Goal: Task Accomplishment & Management: Use online tool/utility

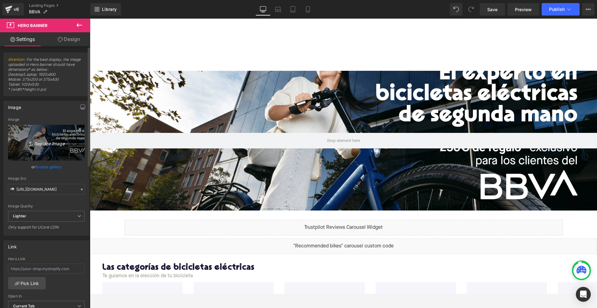
click at [48, 139] on icon "Replace Image" at bounding box center [46, 143] width 50 height 8
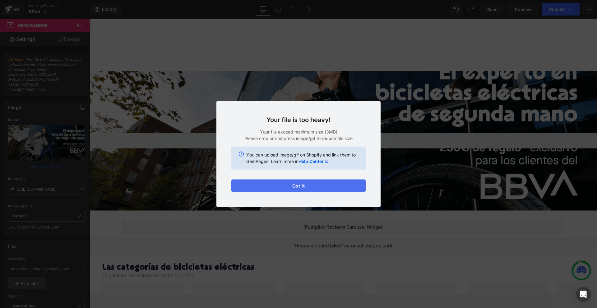
click at [284, 186] on button "Got it" at bounding box center [298, 186] width 134 height 12
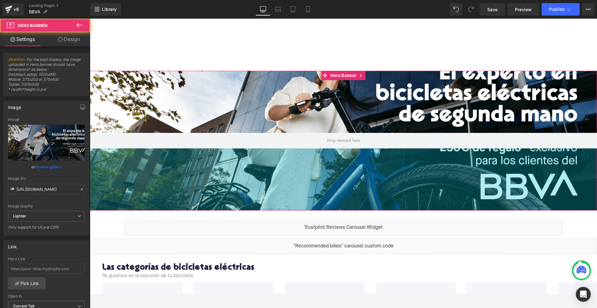
click at [284, 186] on div "Hero Banner 200px 200px" at bounding box center [343, 141] width 507 height 140
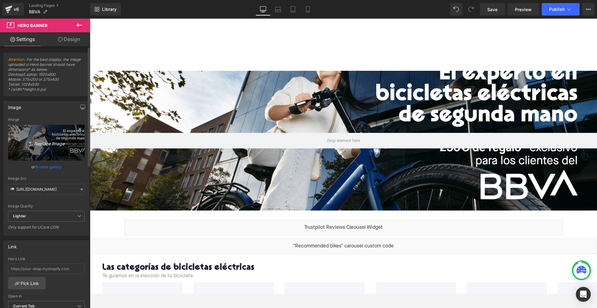
click at [49, 139] on icon "Replace Image" at bounding box center [46, 143] width 50 height 8
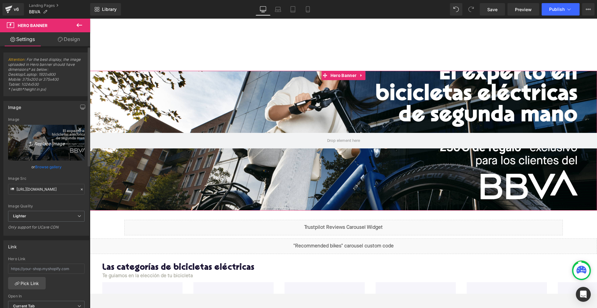
click at [49, 139] on icon "Replace Image" at bounding box center [46, 143] width 50 height 8
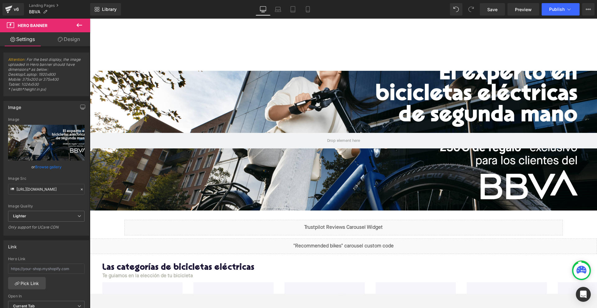
type input "C:\fakepath\BBVA HEADER LAPTOP.jpg"
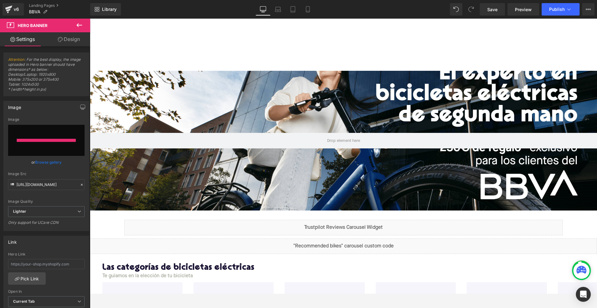
type input "https://ucarecdn.com/8f136cd7-54eb-4c52-9196-77a08dc1679a/-/format/auto/-/previ…"
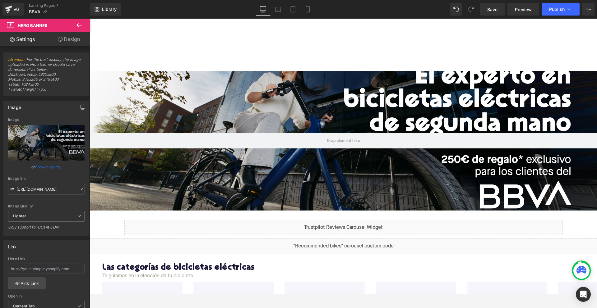
click at [90, 19] on div "200px" at bounding box center [90, 19] width 0 height 0
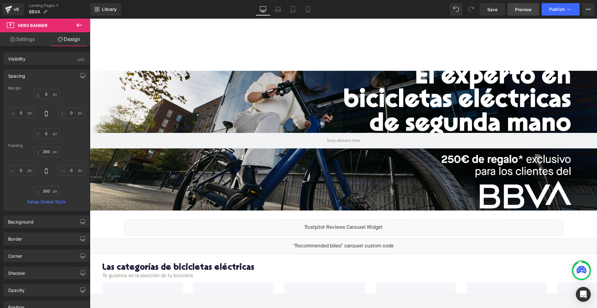
click at [517, 8] on span "Preview" at bounding box center [523, 9] width 17 height 7
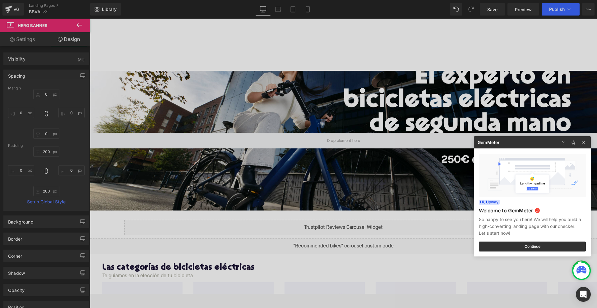
click at [342, 103] on div at bounding box center [298, 154] width 597 height 308
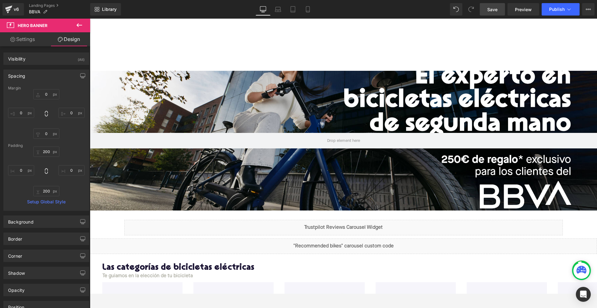
click at [485, 8] on link "Save" at bounding box center [491, 9] width 25 height 12
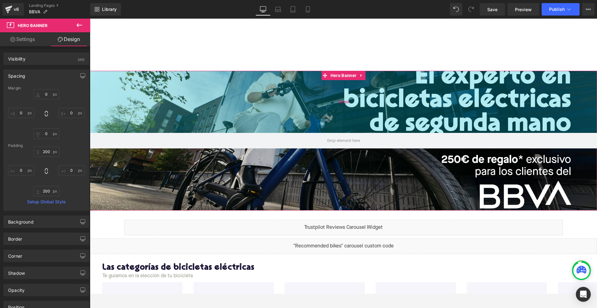
click at [295, 116] on div "200px" at bounding box center [343, 102] width 507 height 62
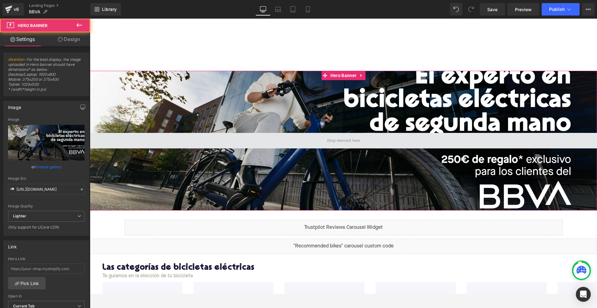
click at [297, 148] on span at bounding box center [343, 141] width 507 height 16
click at [300, 138] on span at bounding box center [343, 141] width 507 height 16
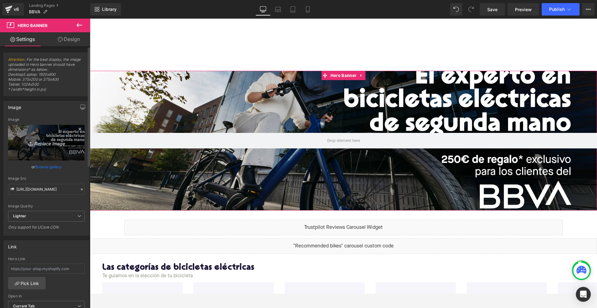
click at [41, 138] on link "Replace Image" at bounding box center [46, 143] width 76 height 36
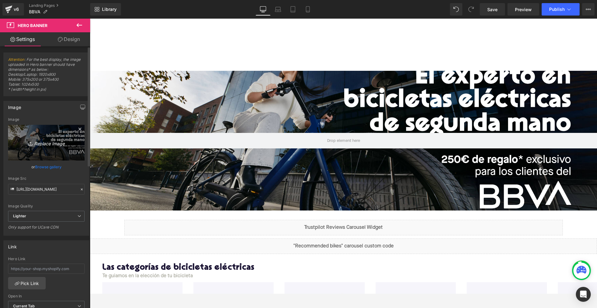
type input "C:\fakepath\BBVA HEADER LAPTOP.jpg"
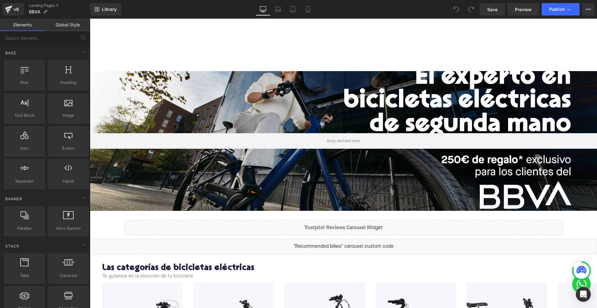
click at [233, 62] on div at bounding box center [343, 45] width 507 height 53
click at [233, 88] on div at bounding box center [343, 141] width 507 height 140
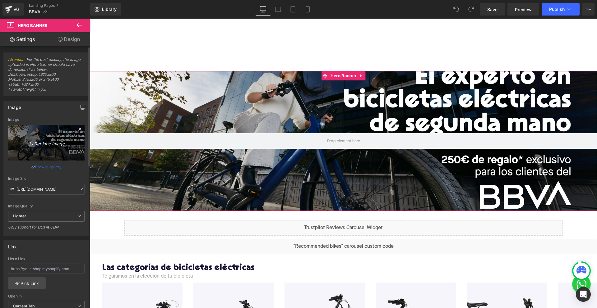
click at [57, 141] on icon "Replace Image" at bounding box center [46, 143] width 50 height 8
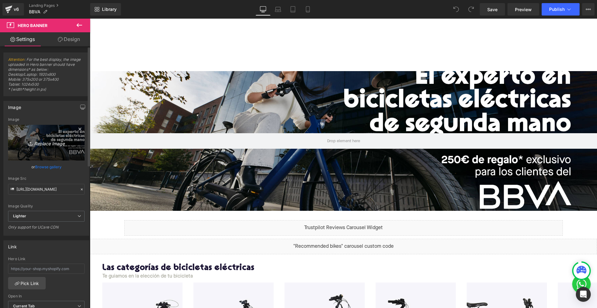
type input "C:\fakepath\BBVA HEADER LAPTOP.jpg"
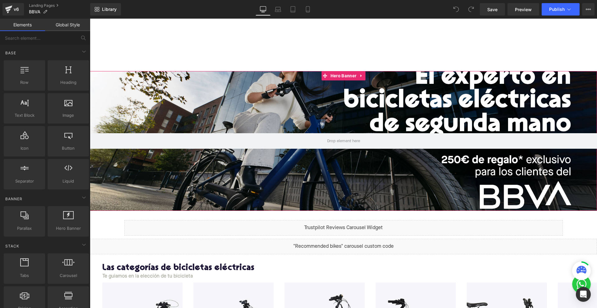
click at [136, 97] on div at bounding box center [343, 141] width 507 height 140
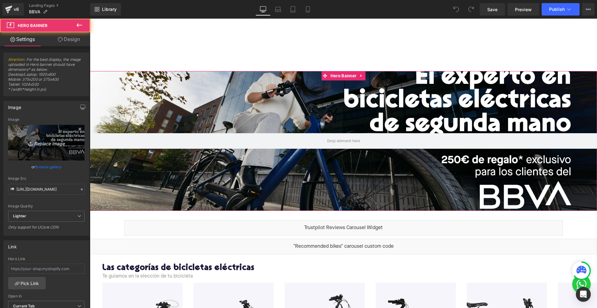
click at [45, 140] on icon "Replace Image" at bounding box center [46, 143] width 50 height 8
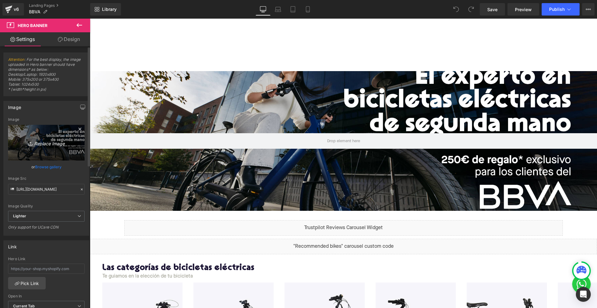
type input "C:\fakepath\BBVA HEADER DESKTOP.png"
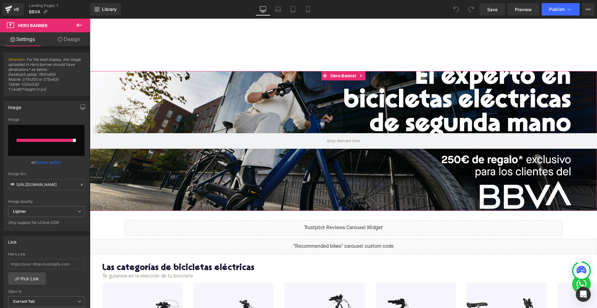
type input "https://ucarecdn.com/2852b79f-78ba-4c46-9b6a-b0d82033c086/-/format/auto/-/previ…"
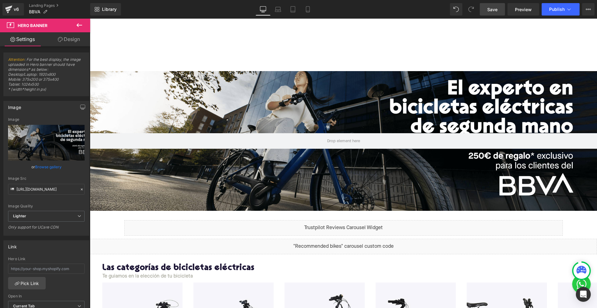
click at [487, 11] on link "Save" at bounding box center [491, 9] width 25 height 12
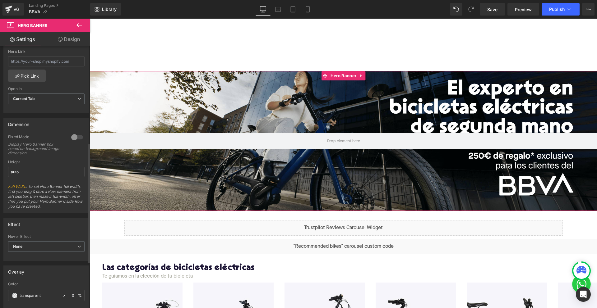
scroll to position [206, 0]
click at [72, 139] on div at bounding box center [77, 139] width 15 height 10
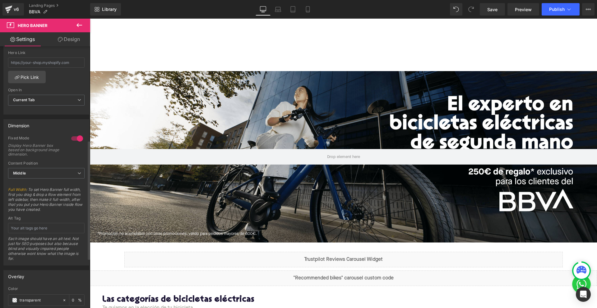
click at [72, 139] on div at bounding box center [77, 139] width 15 height 10
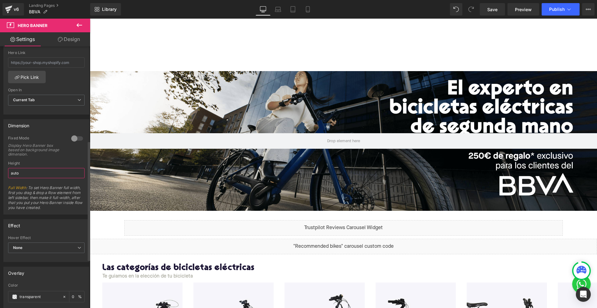
click at [47, 175] on input "auto" at bounding box center [46, 173] width 76 height 10
click at [16, 169] on input "auto" at bounding box center [46, 173] width 76 height 10
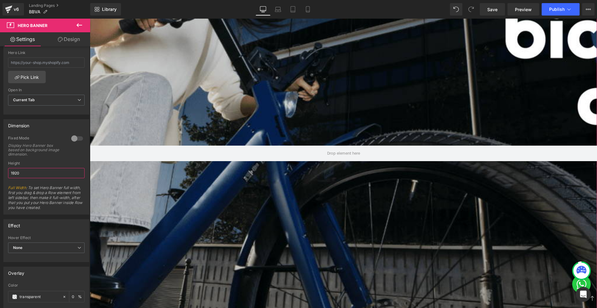
scroll to position [217, 0]
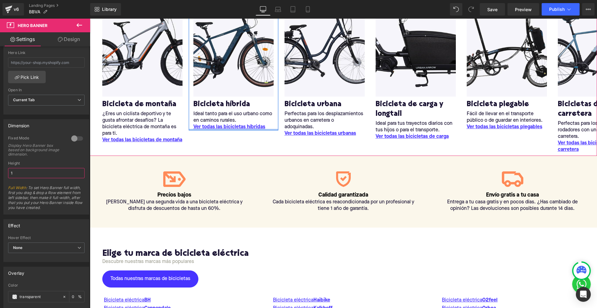
type input "auto"
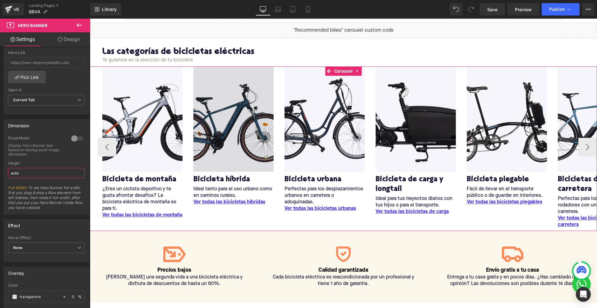
scroll to position [0, 0]
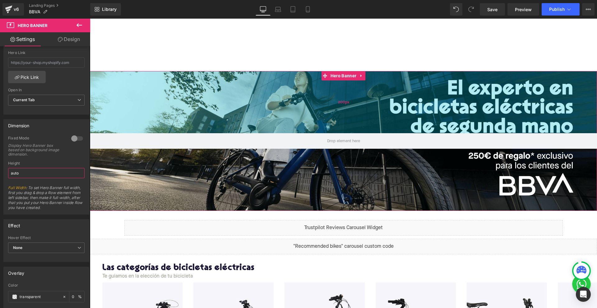
click at [258, 84] on div "200px" at bounding box center [343, 102] width 507 height 62
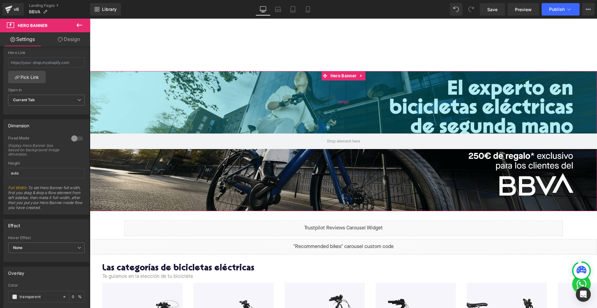
click at [263, 103] on div "201px" at bounding box center [343, 102] width 507 height 62
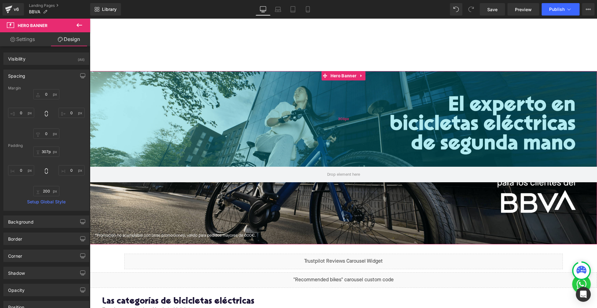
type input "306px"
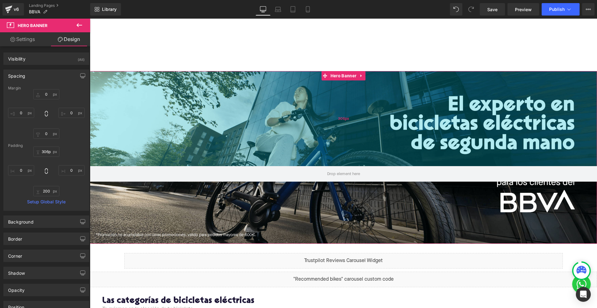
drag, startPoint x: 260, startPoint y: 71, endPoint x: 271, endPoint y: 104, distance: 34.6
click at [271, 104] on div "306px" at bounding box center [343, 118] width 507 height 95
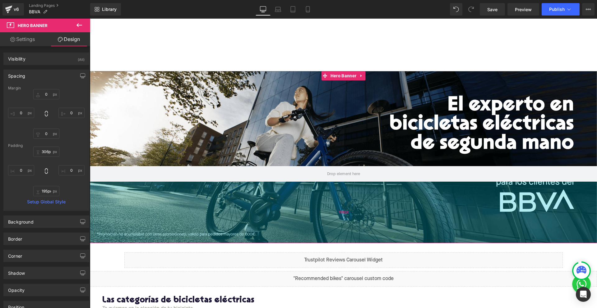
type input "194px"
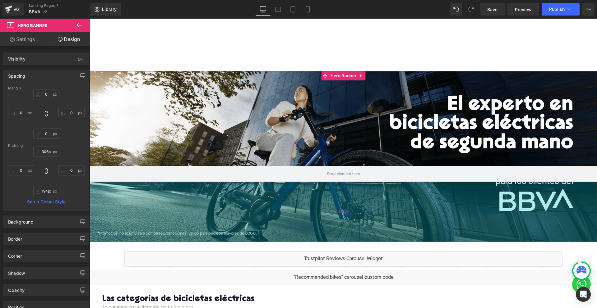
click at [294, 212] on div "194px" at bounding box center [343, 212] width 507 height 60
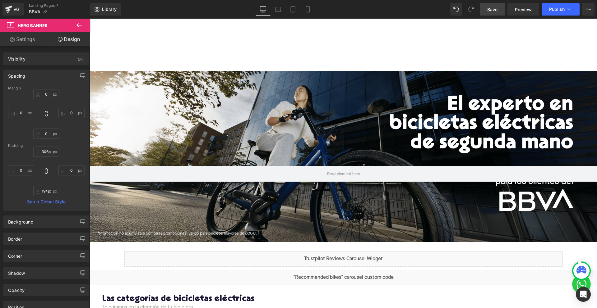
click at [493, 10] on span "Save" at bounding box center [492, 9] width 10 height 7
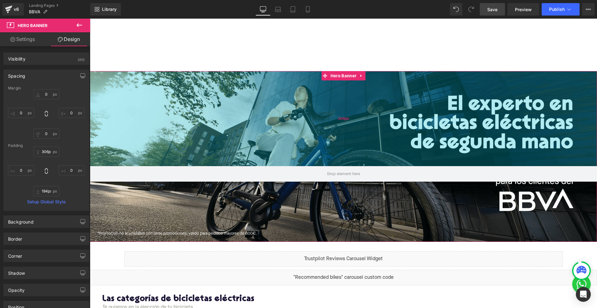
scroll to position [6, 0]
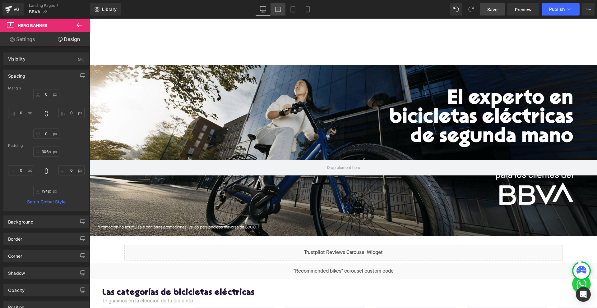
click at [278, 7] on icon at bounding box center [278, 9] width 6 height 6
type input "0"
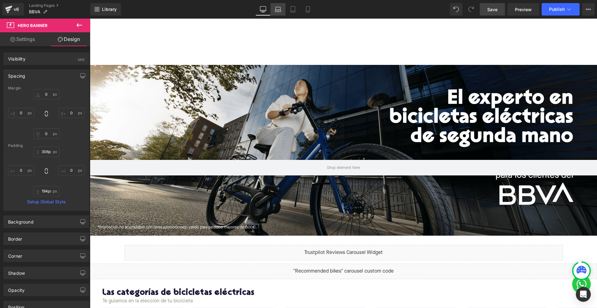
type input "306"
type input "0"
type input "194"
type input "0"
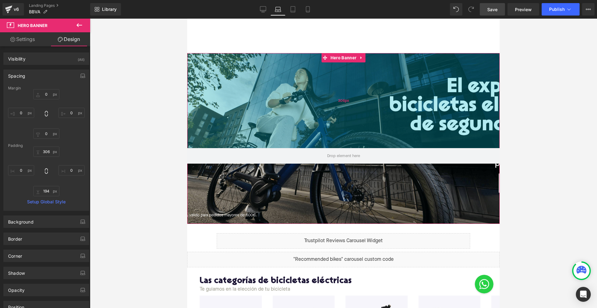
click at [313, 113] on div "306px" at bounding box center [343, 100] width 312 height 95
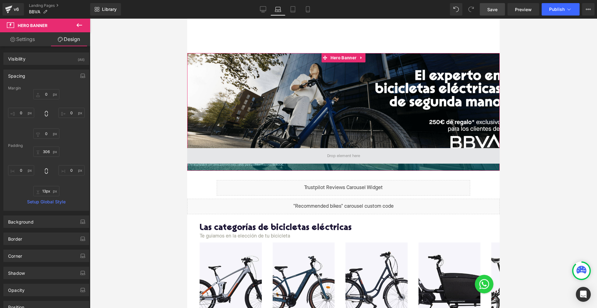
type input "12px"
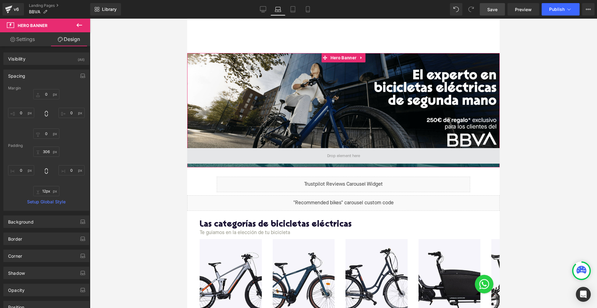
drag, startPoint x: 322, startPoint y: 217, endPoint x: 314, endPoint y: 161, distance: 57.1
click at [314, 161] on div "Hero Banner 306px" at bounding box center [343, 110] width 312 height 114
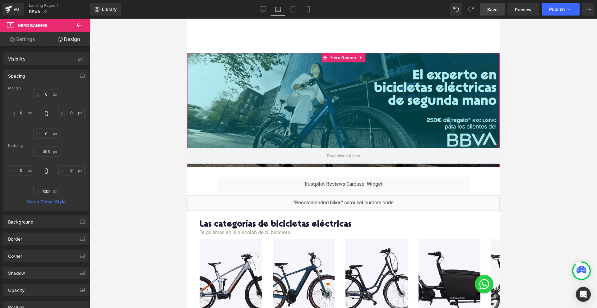
click at [259, 60] on div "306px" at bounding box center [343, 100] width 312 height 95
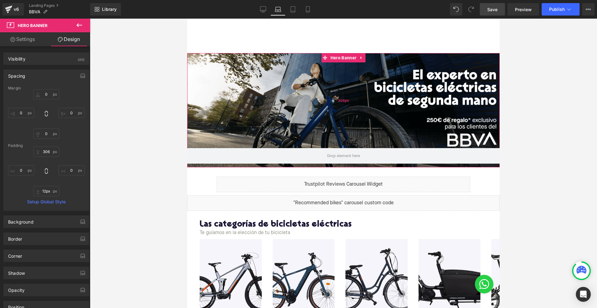
type input "307px"
click at [273, 99] on div "306px" at bounding box center [343, 100] width 312 height 95
click at [30, 37] on link "Settings" at bounding box center [22, 39] width 45 height 14
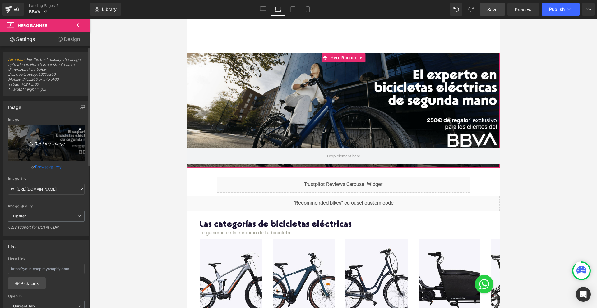
click at [42, 145] on icon "Replace Image" at bounding box center [46, 143] width 50 height 8
type input "C:\fakepath\BBVA HEADER LAPTOP.jpg"
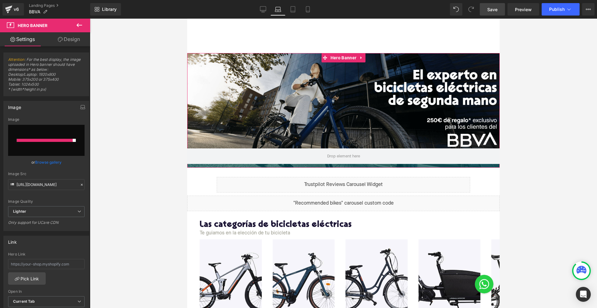
type input "https://ucarecdn.com/ee361bae-6c9a-496e-8faf-0ced32701069/-/format/auto/-/previ…"
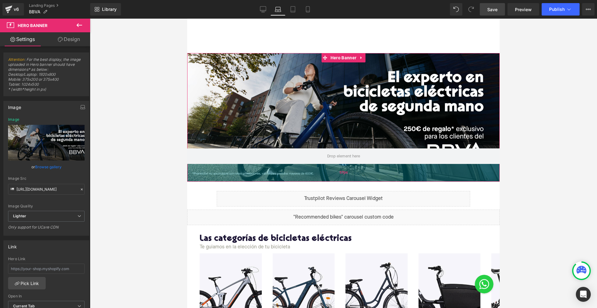
drag, startPoint x: 239, startPoint y: 165, endPoint x: 241, endPoint y: 179, distance: 14.1
click at [241, 179] on div "57px" at bounding box center [343, 173] width 312 height 18
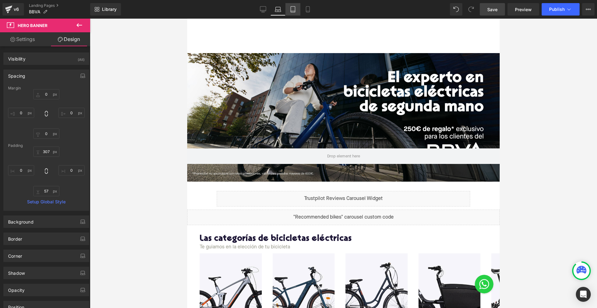
click at [294, 7] on icon at bounding box center [293, 9] width 6 height 6
type input "0"
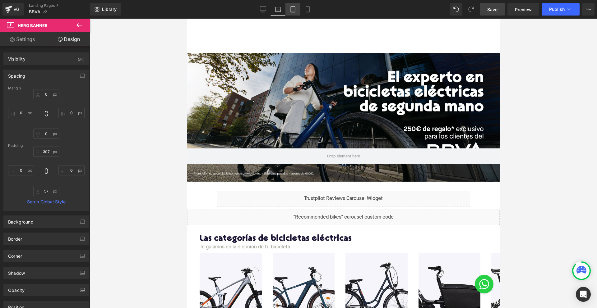
type input "306"
type input "0"
type input "194"
type input "0"
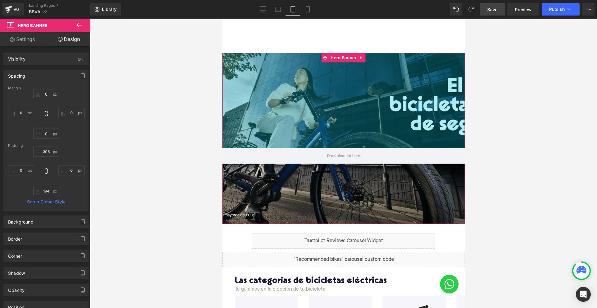
click at [294, 117] on div "306px" at bounding box center [343, 100] width 242 height 95
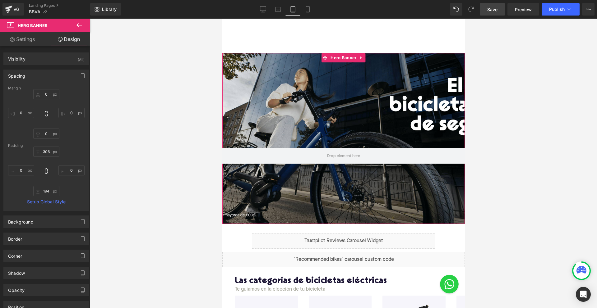
click at [21, 41] on link "Settings" at bounding box center [22, 39] width 45 height 14
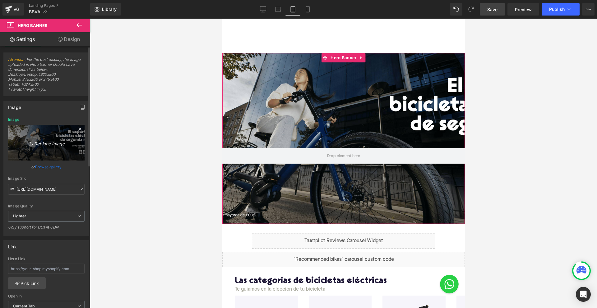
click at [52, 148] on link "Replace Image" at bounding box center [46, 143] width 76 height 36
click at [54, 167] on link "Browse gallery" at bounding box center [48, 167] width 26 height 11
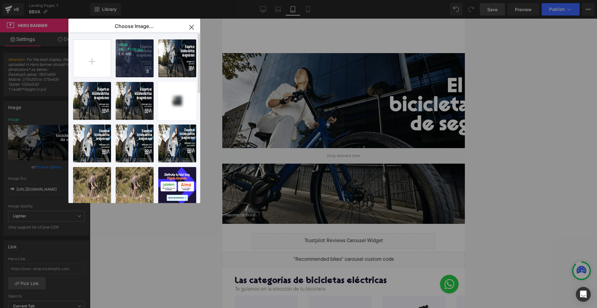
click at [125, 55] on p "1.16 MB" at bounding box center [135, 54] width 32 height 5
type input "https://ucarecdn.com/ee361bae-6c9a-496e-8faf-0ced32701069/-/format/auto/-/previ…"
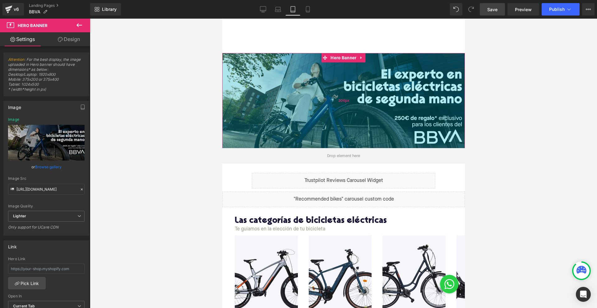
drag, startPoint x: 319, startPoint y: 223, endPoint x: 302, endPoint y: 146, distance: 78.5
click at [302, 146] on div "Hero Banner 306px" at bounding box center [343, 108] width 242 height 111
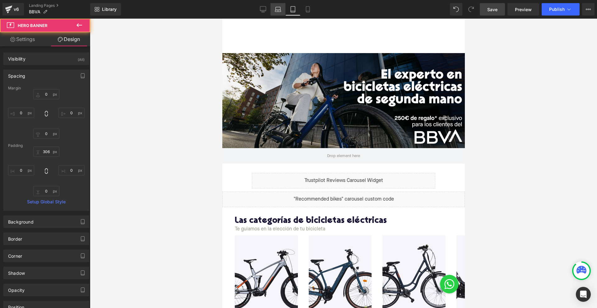
click at [279, 13] on link "Laptop" at bounding box center [277, 9] width 15 height 12
type input "0"
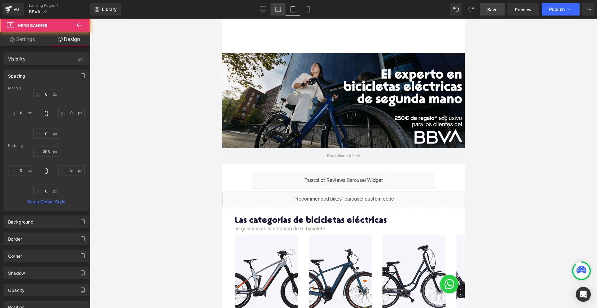
type input "307"
type input "0"
type input "57"
type input "0"
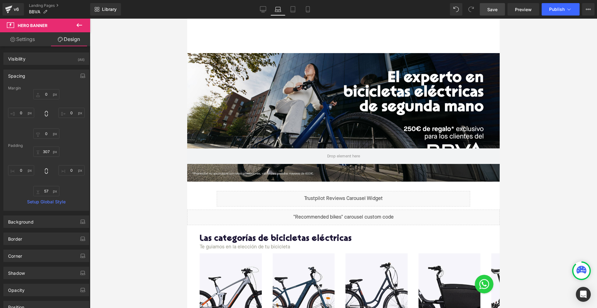
click at [260, 16] on div "Library Laptop Desktop Laptop Tablet Mobile Save Preview Publish Scheduled View…" at bounding box center [343, 9] width 507 height 19
click at [261, 11] on icon at bounding box center [263, 9] width 6 height 5
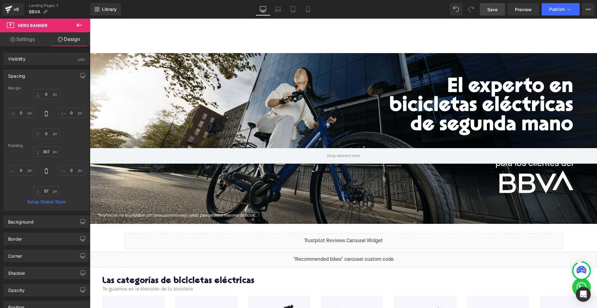
type input "0"
type input "306"
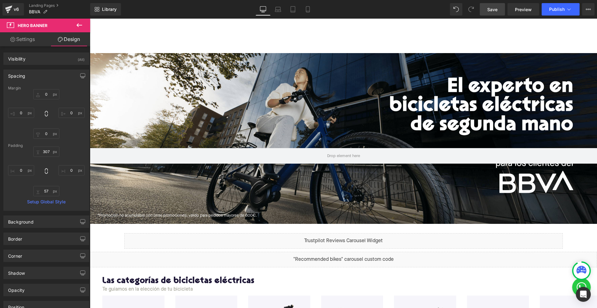
type input "0"
type input "194"
type input "0"
click at [274, 7] on link "Laptop" at bounding box center [277, 9] width 15 height 12
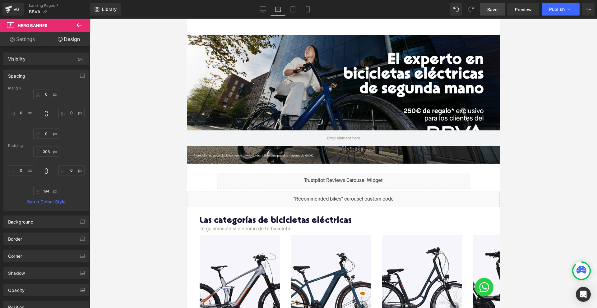
scroll to position [0, 0]
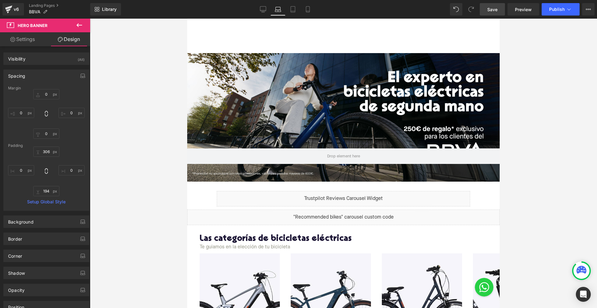
type input "0"
type input "307"
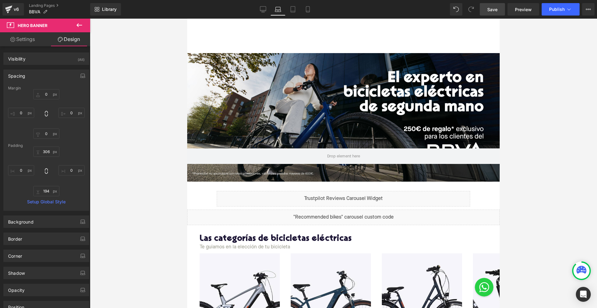
type input "0"
type input "57"
type input "0"
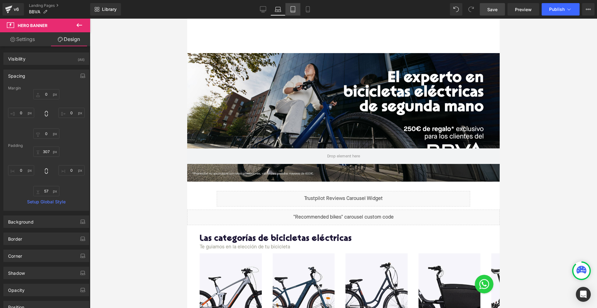
click at [296, 10] on icon at bounding box center [293, 9] width 6 height 6
type input "0"
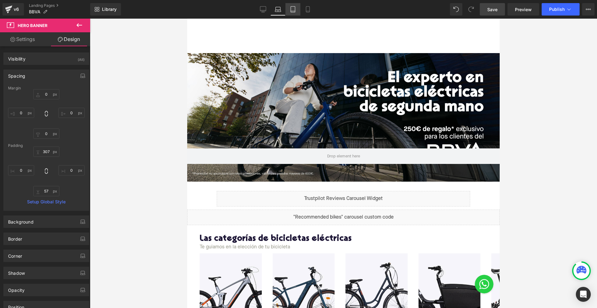
type input "306"
type input "0"
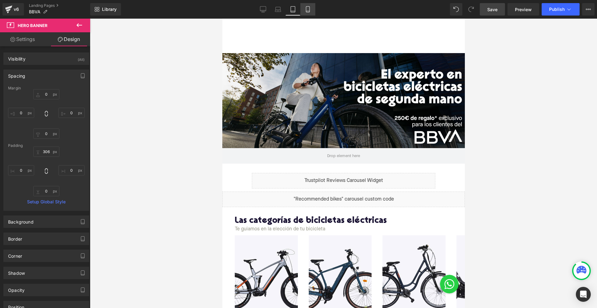
click at [311, 8] on link "Mobile" at bounding box center [307, 9] width 15 height 12
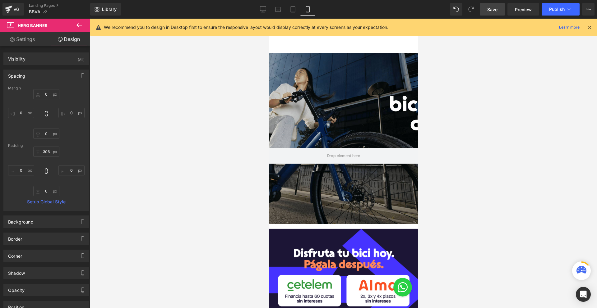
type input "0"
type input "306"
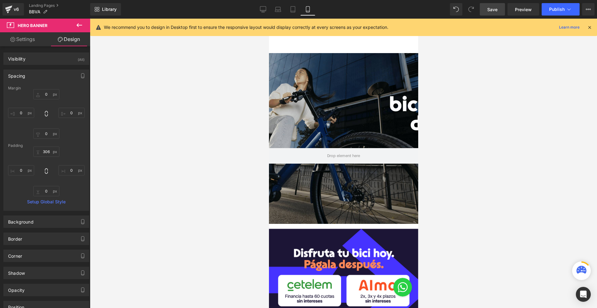
type input "0"
type input "194"
type input "0"
click at [296, 8] on icon at bounding box center [293, 9] width 6 height 6
type input "0"
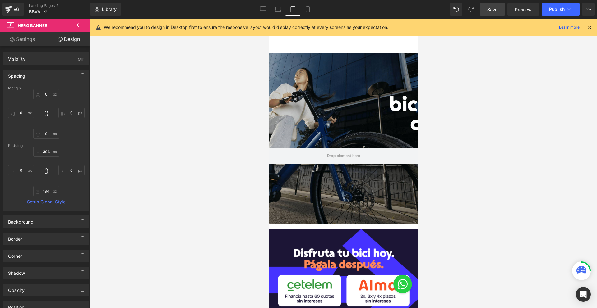
type input "0"
type input "306"
type input "0"
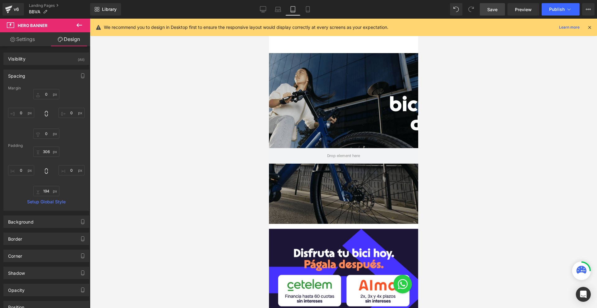
type input "0"
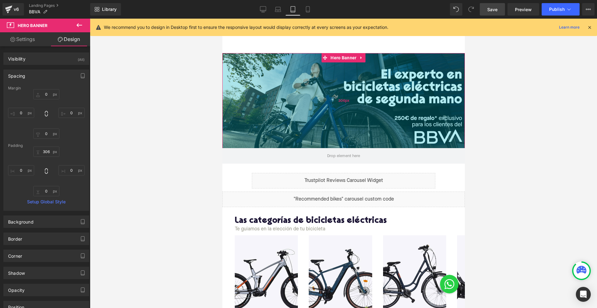
click at [304, 107] on div "306px" at bounding box center [343, 100] width 242 height 95
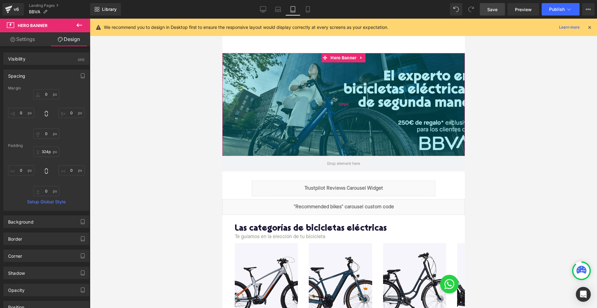
type input "323px"
drag, startPoint x: 288, startPoint y: 146, endPoint x: 289, endPoint y: 152, distance: 5.3
click at [289, 152] on div "331px" at bounding box center [343, 104] width 242 height 103
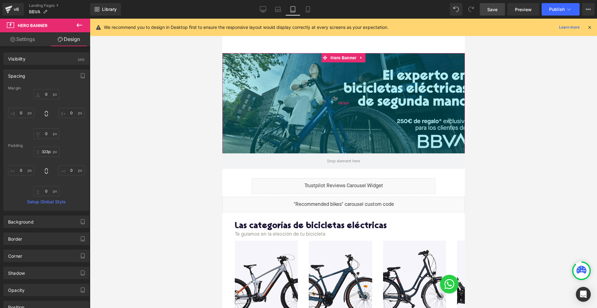
click at [342, 106] on span "323px" at bounding box center [343, 103] width 11 height 7
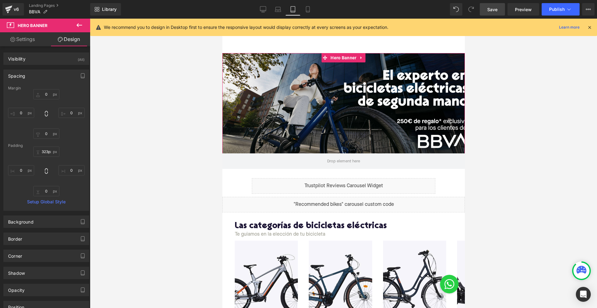
click at [24, 40] on link "Settings" at bounding box center [22, 39] width 45 height 14
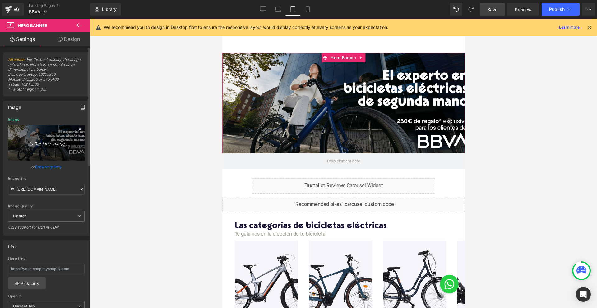
click at [37, 159] on link "Replace Image" at bounding box center [46, 143] width 76 height 36
type input "C:\fakepath\BBVA HEADER LAPTOP.jpg"
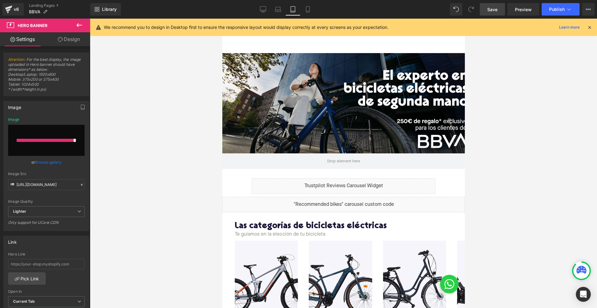
type input "https://ucarecdn.com/349a3f45-acac-4af6-988a-f9cd495040b0/-/format/auto/-/previ…"
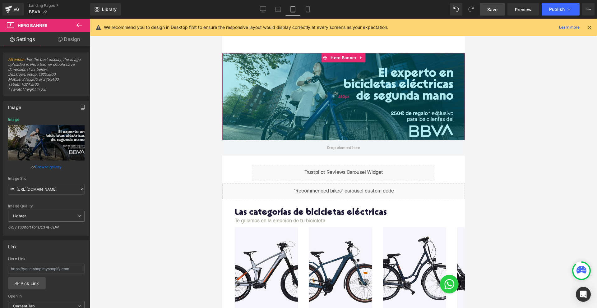
drag, startPoint x: 321, startPoint y: 153, endPoint x: 308, endPoint y: 137, distance: 20.7
click at [308, 137] on div "280px" at bounding box center [343, 96] width 242 height 87
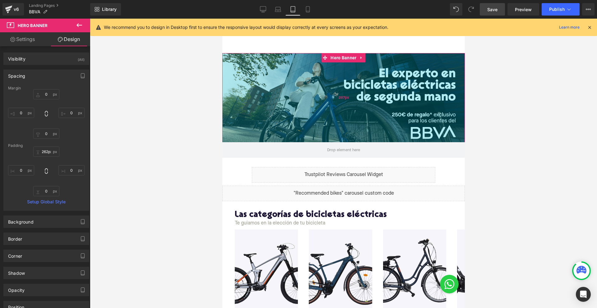
type input "261px"
drag, startPoint x: 308, startPoint y: 137, endPoint x: 291, endPoint y: 134, distance: 17.1
click at [291, 134] on div "287px" at bounding box center [343, 97] width 242 height 89
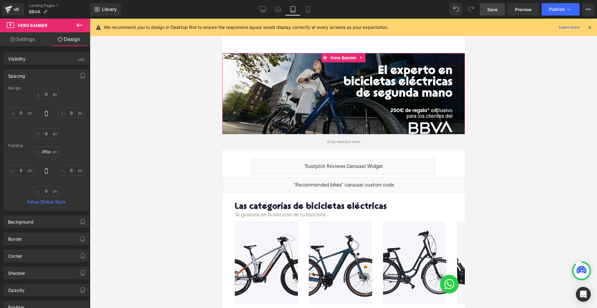
click at [27, 37] on link "Settings" at bounding box center [22, 39] width 45 height 14
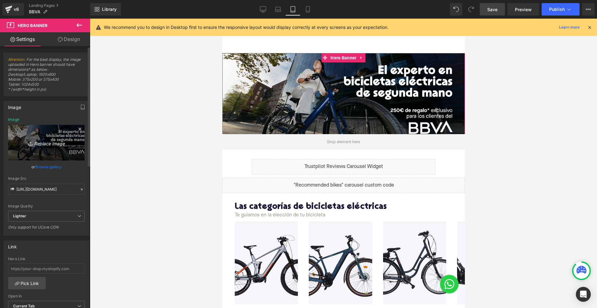
click at [55, 136] on link "Replace Image" at bounding box center [46, 143] width 76 height 36
type input "C:\fakepath\BBVA HEADER LAPTOP.jpg"
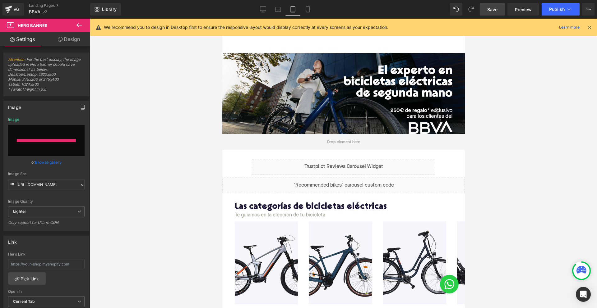
type input "https://ucarecdn.com/9633f41d-0a74-4298-9314-b475abcfed95/-/format/auto/-/previ…"
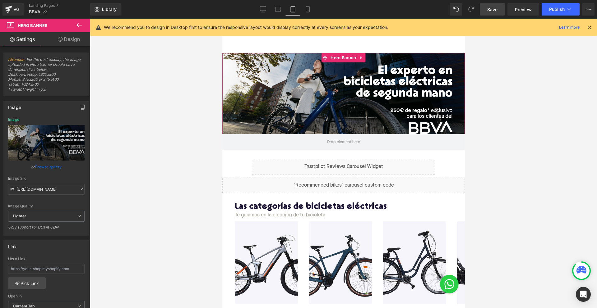
click at [249, 122] on div "261px" at bounding box center [343, 93] width 242 height 81
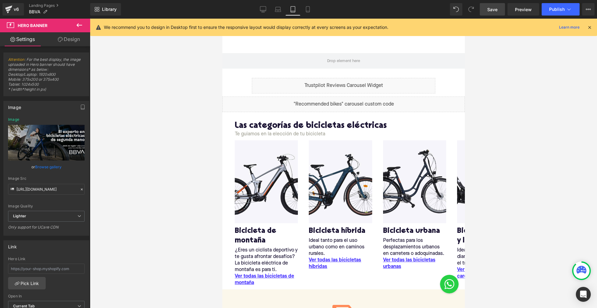
drag, startPoint x: 249, startPoint y: 133, endPoint x: 250, endPoint y: 103, distance: 30.8
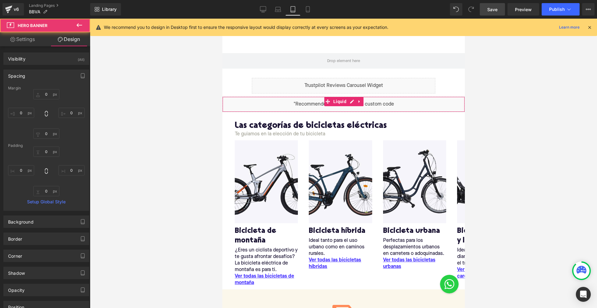
type input "0"
type input "261"
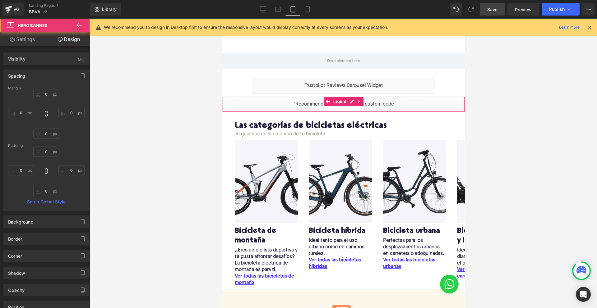
type input "0"
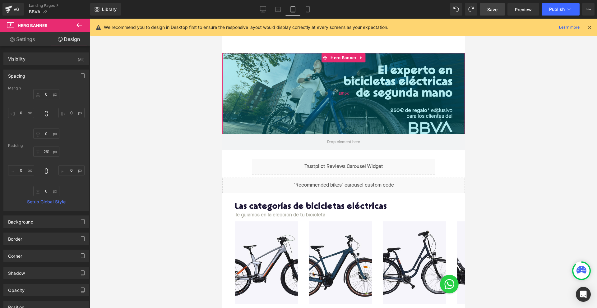
click at [270, 99] on div "261px" at bounding box center [343, 93] width 242 height 81
click at [324, 81] on div "261px" at bounding box center [343, 93] width 242 height 81
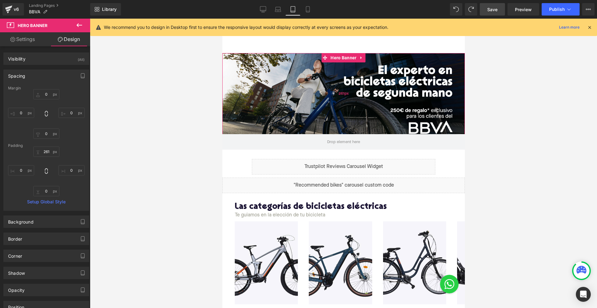
type input "261px"
click at [333, 87] on div "261px" at bounding box center [343, 93] width 242 height 81
click at [32, 45] on link "Settings" at bounding box center [22, 39] width 45 height 14
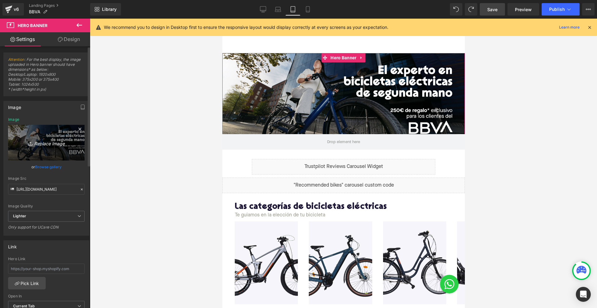
click at [55, 148] on link "Replace Image" at bounding box center [46, 143] width 76 height 36
type input "C:\fakepath\BBVA HEADER LAPTOP.jpg"
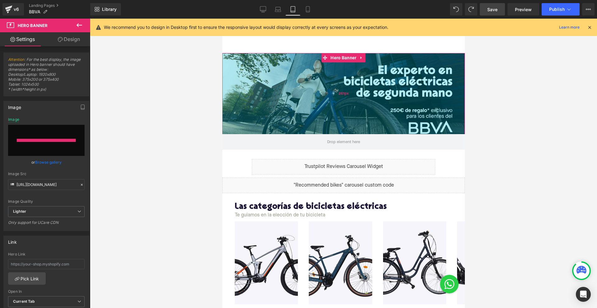
type input "https://ucarecdn.com/c654c623-1ac5-4afe-8f99-ca9ccba2bd06/-/format/auto/-/previ…"
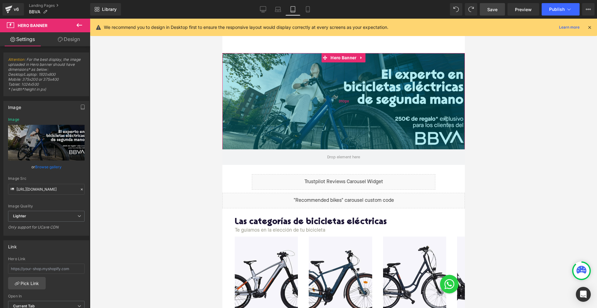
drag, startPoint x: 250, startPoint y: 134, endPoint x: 251, endPoint y: 149, distance: 15.6
click at [251, 149] on div "310px" at bounding box center [343, 101] width 242 height 96
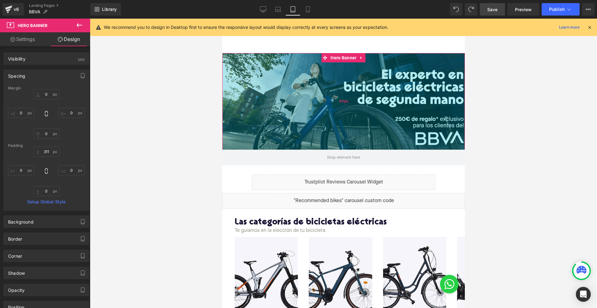
click at [328, 102] on div "311px" at bounding box center [343, 101] width 242 height 97
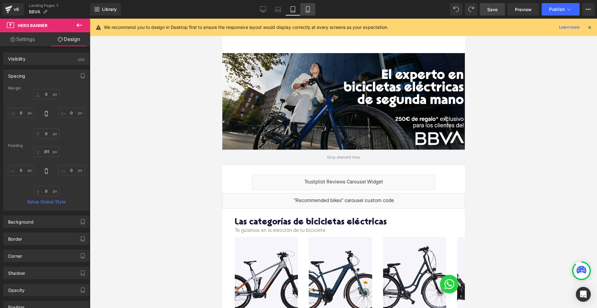
click at [309, 6] on icon at bounding box center [308, 9] width 6 height 6
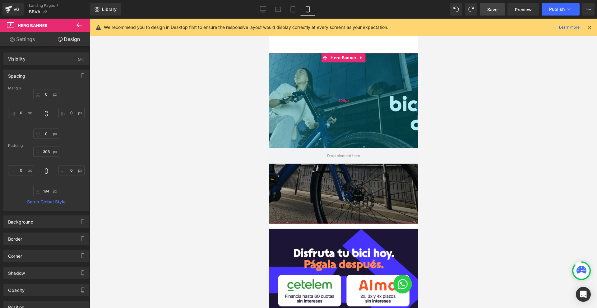
click at [335, 130] on div "306px" at bounding box center [342, 100] width 149 height 95
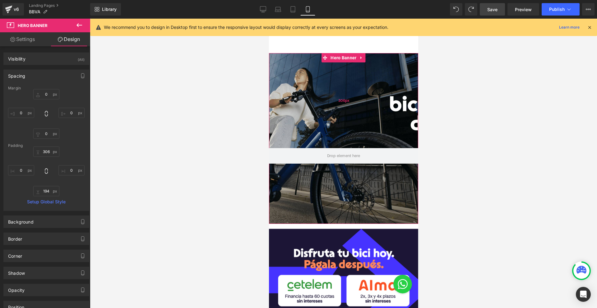
click at [342, 105] on div "306px" at bounding box center [342, 100] width 149 height 95
click at [25, 39] on link "Settings" at bounding box center [22, 39] width 45 height 14
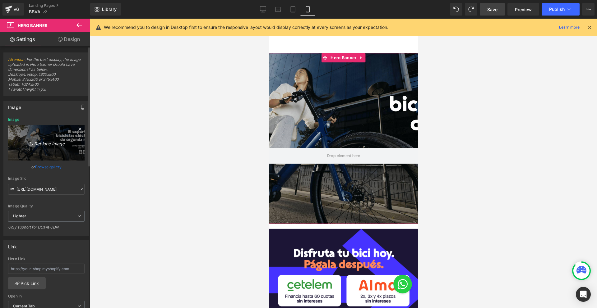
click at [62, 145] on icon "Replace Image" at bounding box center [46, 143] width 50 height 8
type input "C:\fakepath\BBVA HEADER MOBILE.png"
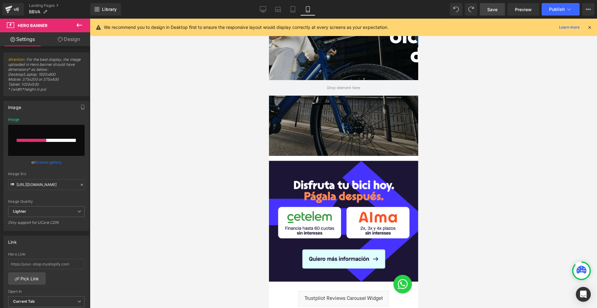
scroll to position [107, 0]
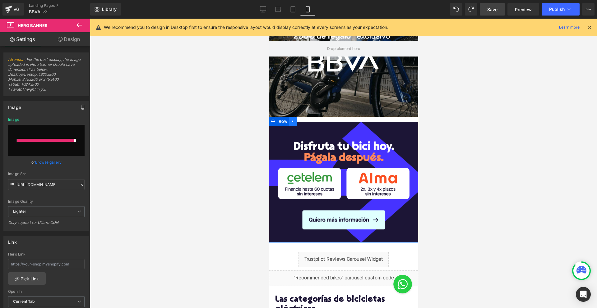
click at [291, 122] on icon at bounding box center [292, 121] width 4 height 5
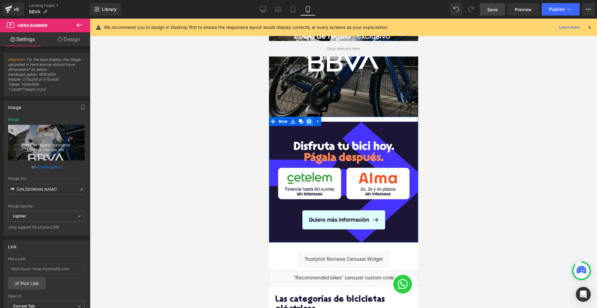
click at [309, 121] on icon at bounding box center [308, 121] width 4 height 5
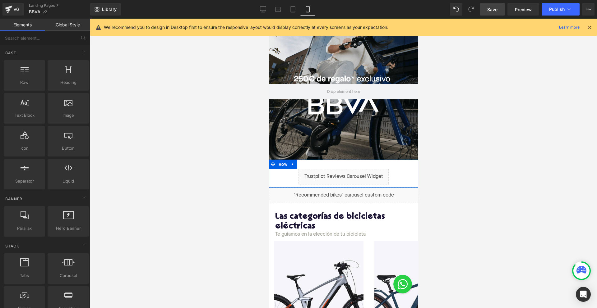
scroll to position [42, 0]
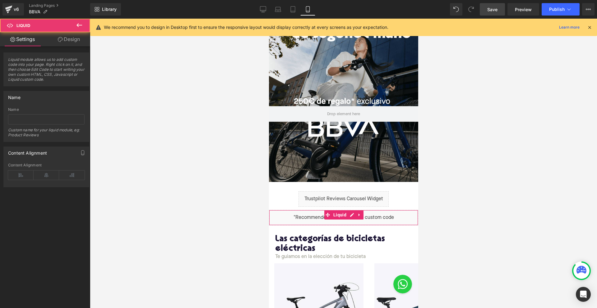
click at [318, 219] on div "Liquid" at bounding box center [342, 218] width 149 height 16
click at [361, 215] on icon at bounding box center [359, 215] width 4 height 5
click at [362, 215] on icon at bounding box center [363, 215] width 4 height 4
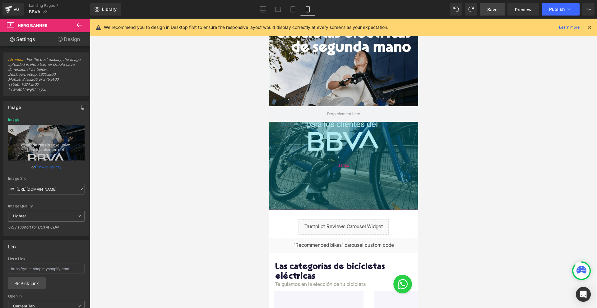
drag, startPoint x: 305, startPoint y: 180, endPoint x: 312, endPoint y: 211, distance: 31.2
click at [312, 210] on div "284px" at bounding box center [342, 166] width 149 height 88
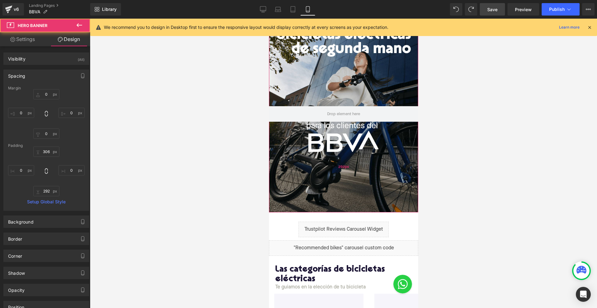
scroll to position [0, 0]
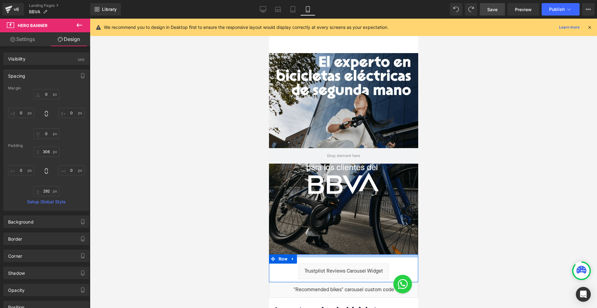
click at [297, 255] on div at bounding box center [342, 256] width 149 height 3
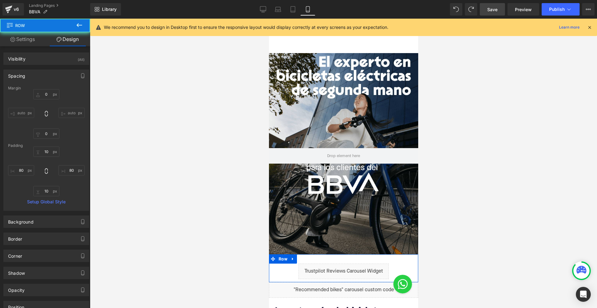
click at [268, 19] on div "292px" at bounding box center [268, 19] width 0 height 0
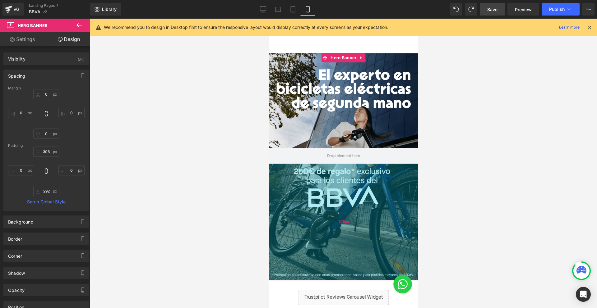
drag, startPoint x: 299, startPoint y: 254, endPoint x: 300, endPoint y: 280, distance: 26.1
click at [300, 280] on div "376px" at bounding box center [342, 222] width 149 height 117
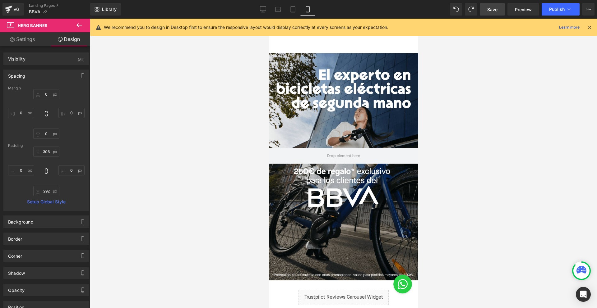
click at [491, 11] on span "Save" at bounding box center [492, 9] width 10 height 7
click at [291, 12] on link "Tablet" at bounding box center [285, 9] width 15 height 12
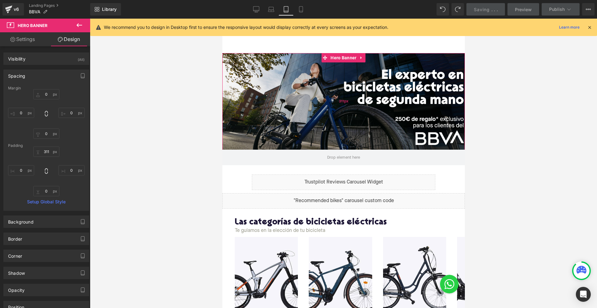
click at [339, 103] on div "Hero Banner 311px" at bounding box center [343, 109] width 242 height 112
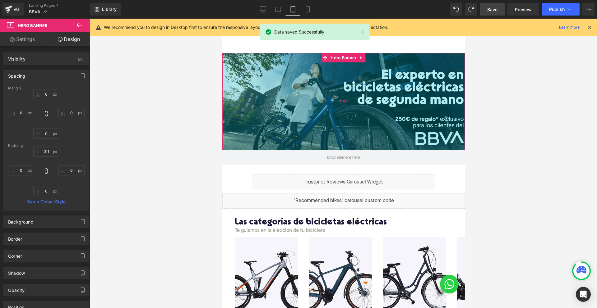
click at [267, 95] on div "311px" at bounding box center [343, 101] width 242 height 97
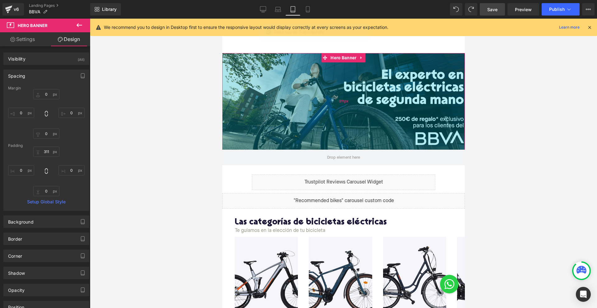
click at [341, 98] on div "311px" at bounding box center [343, 101] width 242 height 97
click at [341, 103] on span "311px" at bounding box center [342, 102] width 9 height 7
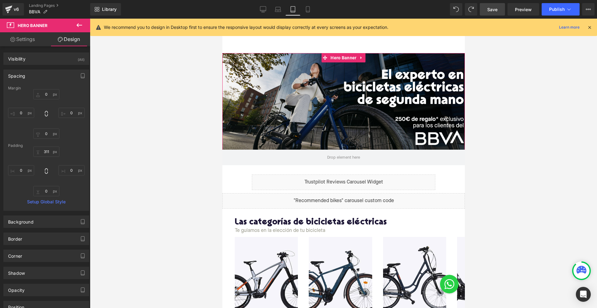
click at [17, 44] on link "Settings" at bounding box center [22, 39] width 45 height 14
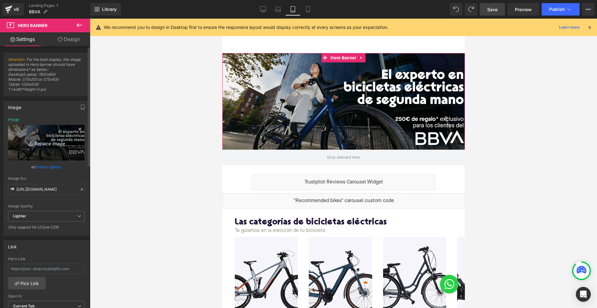
click at [51, 138] on link "Replace Image" at bounding box center [46, 143] width 76 height 36
type input "C:\fakepath\BBVA HEADER MOBILE.png"
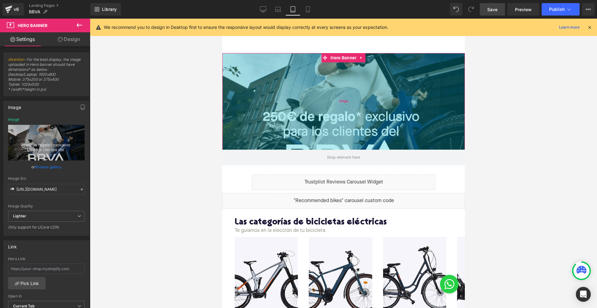
click at [306, 112] on div "311px" at bounding box center [343, 101] width 242 height 97
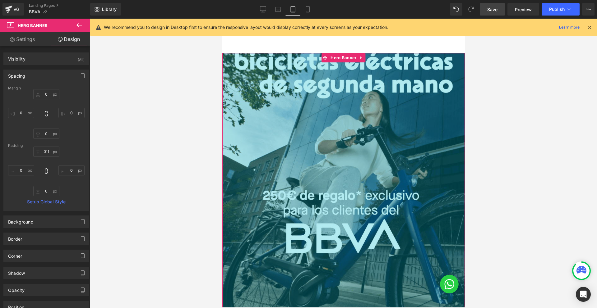
drag, startPoint x: 307, startPoint y: 149, endPoint x: 311, endPoint y: 312, distance: 162.6
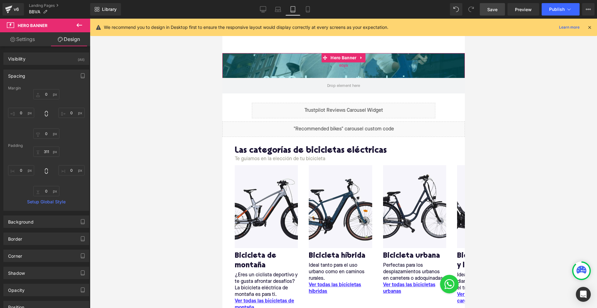
click at [348, 77] on div "80px" at bounding box center [343, 65] width 242 height 25
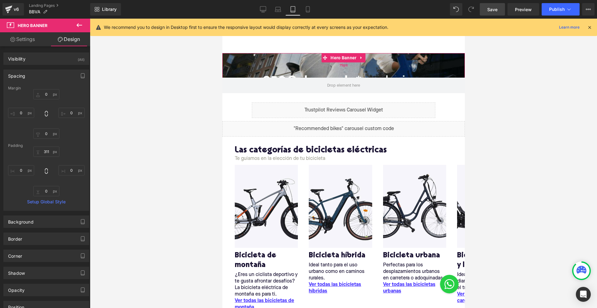
click at [332, 66] on div "79px" at bounding box center [343, 65] width 242 height 25
click at [25, 42] on link "Settings" at bounding box center [22, 39] width 45 height 14
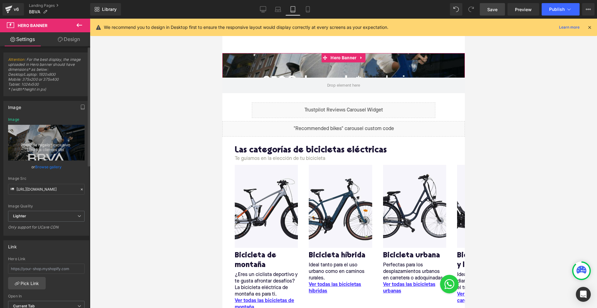
click at [40, 116] on div "Image https://ucarecdn.com/0262c957-8e79-421a-b482-e8f2559ed54d/-/format/auto/-…" at bounding box center [46, 168] width 86 height 135
click at [41, 144] on icon "Replace Image" at bounding box center [46, 143] width 50 height 8
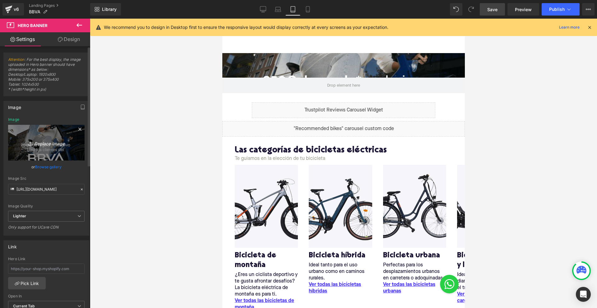
type input "C:\fakepath\BBVA HEADER LAPTOP.jpg"
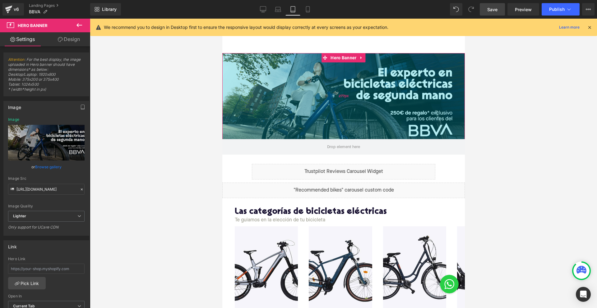
drag, startPoint x: 278, startPoint y: 76, endPoint x: 250, endPoint y: 137, distance: 67.0
click at [250, 137] on div "277px" at bounding box center [343, 96] width 242 height 86
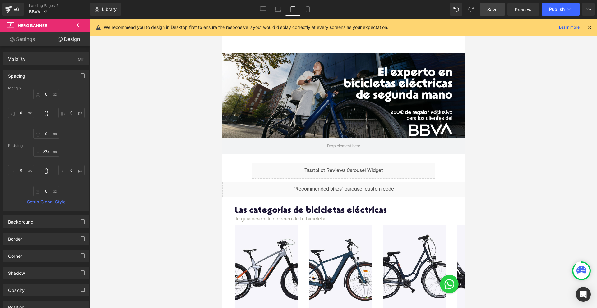
click at [222, 19] on div "274px" at bounding box center [222, 19] width 0 height 0
click at [11, 36] on link "Settings" at bounding box center [22, 39] width 45 height 14
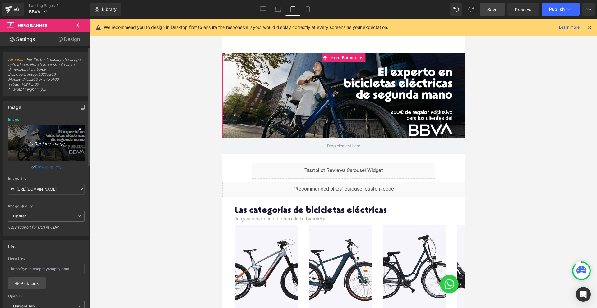
click at [43, 142] on icon "Replace Image" at bounding box center [46, 143] width 50 height 8
type input "C:\fakepath\BBVA HEADER IPAD.jpg"
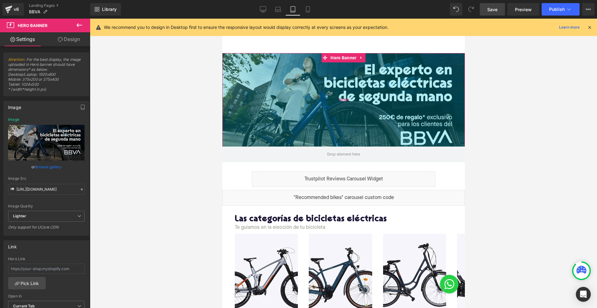
drag, startPoint x: 250, startPoint y: 138, endPoint x: 245, endPoint y: 146, distance: 10.1
click at [245, 146] on div "301px" at bounding box center [343, 100] width 242 height 94
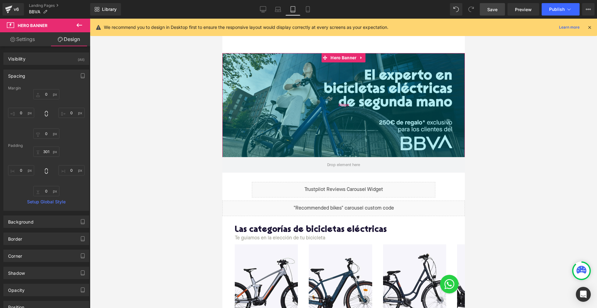
drag, startPoint x: 264, startPoint y: 146, endPoint x: 264, endPoint y: 157, distance: 10.6
click at [263, 157] on div "335px" at bounding box center [343, 105] width 242 height 104
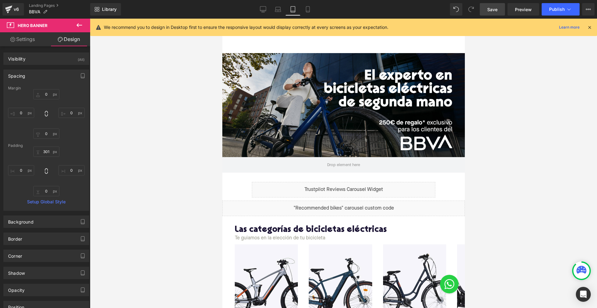
click at [222, 19] on div "335px" at bounding box center [222, 19] width 0 height 0
click at [29, 42] on link "Settings" at bounding box center [22, 39] width 45 height 14
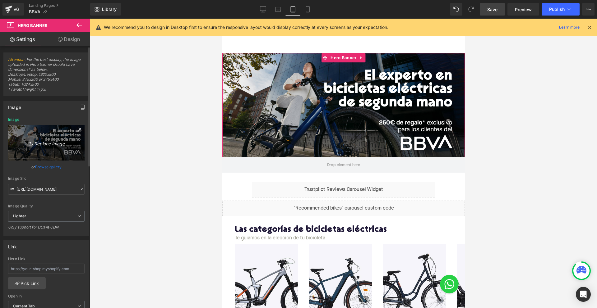
click at [50, 148] on link "Replace Image" at bounding box center [46, 143] width 76 height 36
type input "C:\fakepath\BBVA HEADER IPAD.jpg"
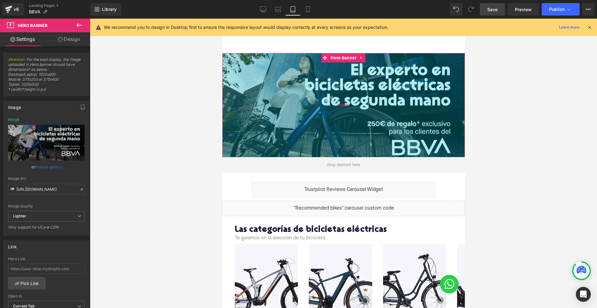
click at [275, 157] on div "335px" at bounding box center [343, 105] width 242 height 104
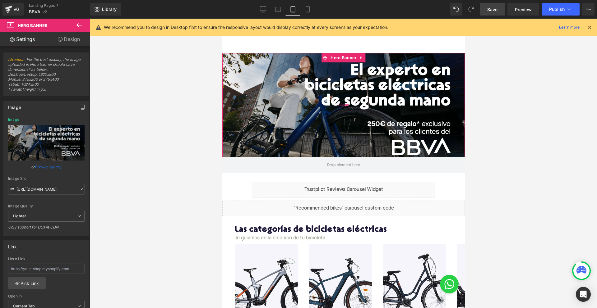
click at [268, 128] on div "335px" at bounding box center [343, 105] width 242 height 104
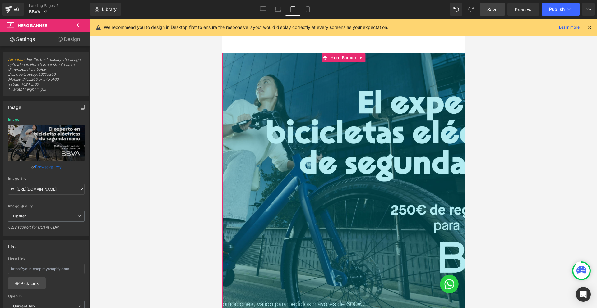
drag, startPoint x: 266, startPoint y: 157, endPoint x: 285, endPoint y: 310, distance: 154.7
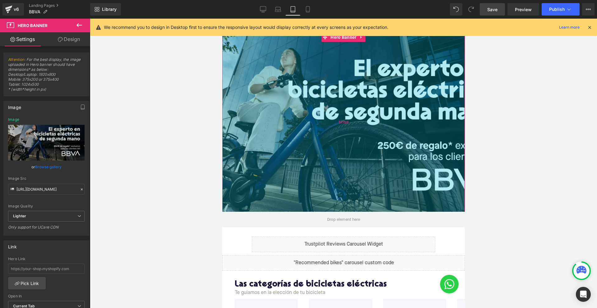
scroll to position [20, 0]
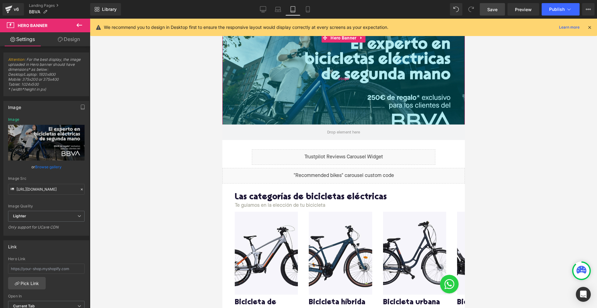
click at [254, 124] on div "294px" at bounding box center [343, 78] width 242 height 91
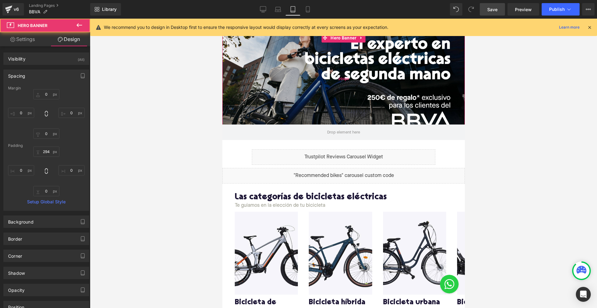
scroll to position [0, 0]
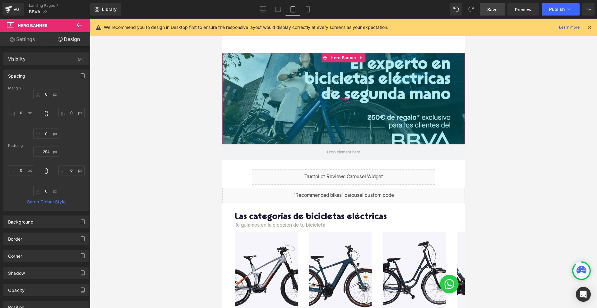
click at [263, 128] on div "294px" at bounding box center [343, 98] width 242 height 91
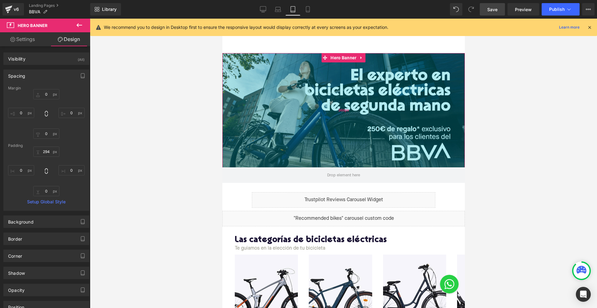
drag, startPoint x: 237, startPoint y: 143, endPoint x: 236, endPoint y: 166, distance: 23.0
click at [236, 166] on div "368px" at bounding box center [343, 110] width 242 height 114
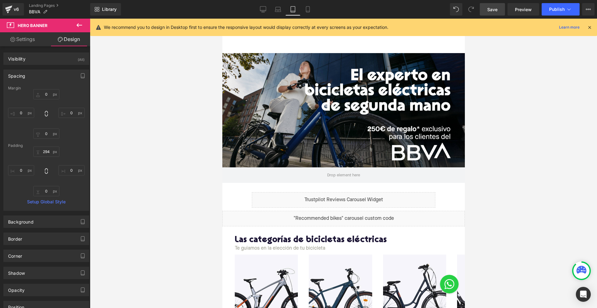
click at [222, 19] on div "368px" at bounding box center [222, 19] width 0 height 0
click at [318, 104] on div "368px" at bounding box center [343, 110] width 242 height 114
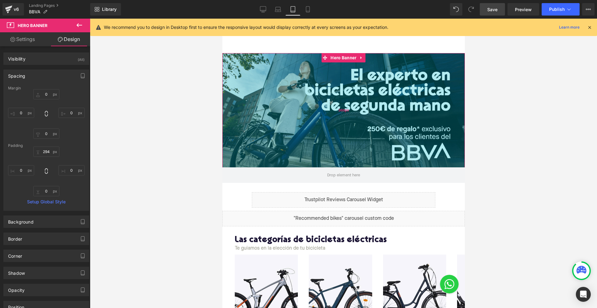
click at [321, 118] on div "368px" at bounding box center [343, 110] width 242 height 114
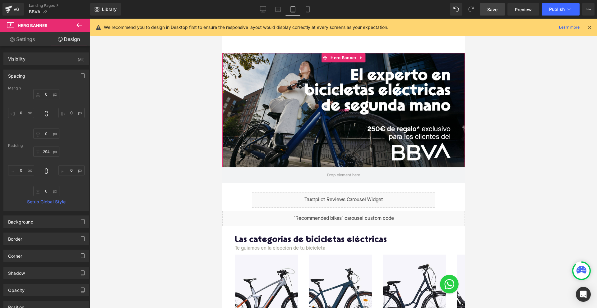
click at [321, 118] on div "368px" at bounding box center [343, 110] width 242 height 114
click at [33, 37] on link "Settings" at bounding box center [22, 39] width 45 height 14
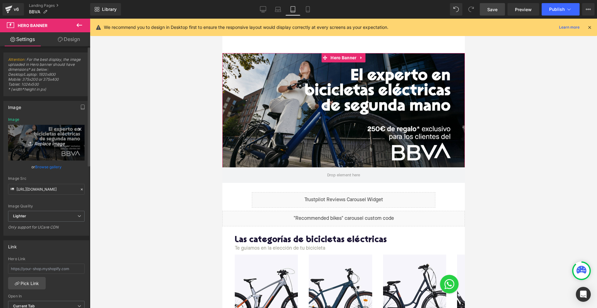
click at [49, 135] on link "Replace Image" at bounding box center [46, 143] width 76 height 36
type input "C:\fakepath\BBVA HEADER IPAD.jpg"
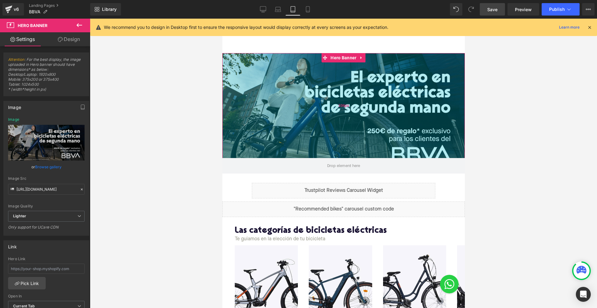
drag, startPoint x: 302, startPoint y: 167, endPoint x: 300, endPoint y: 157, distance: 9.4
click at [300, 157] on div "338px" at bounding box center [343, 105] width 242 height 105
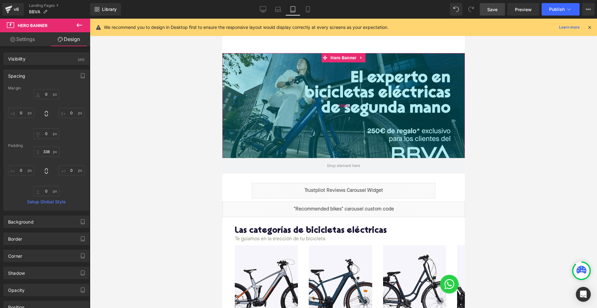
click at [329, 104] on div "338px" at bounding box center [343, 105] width 242 height 105
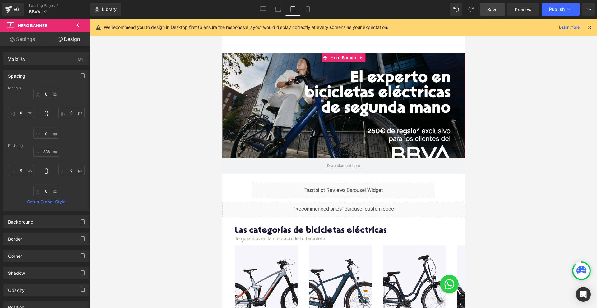
click at [24, 35] on link "Settings" at bounding box center [22, 39] width 45 height 14
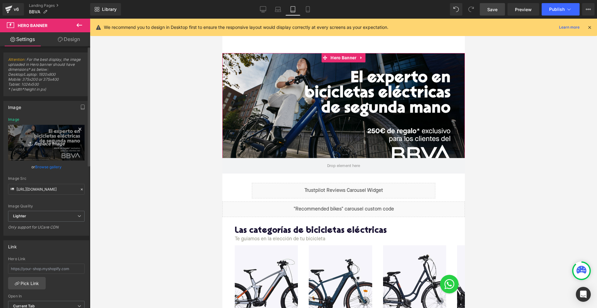
click at [40, 147] on link "Replace Image" at bounding box center [46, 143] width 76 height 36
type input "C:\fakepath\BBVA HEADER IPAD.jpg"
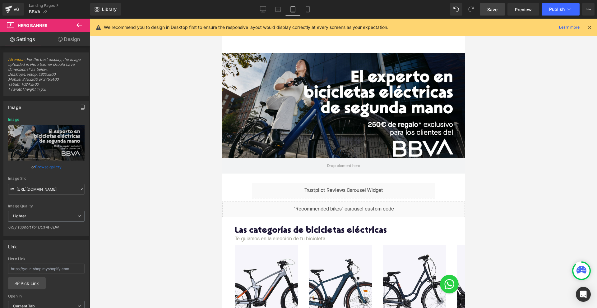
click at [222, 19] on div "338px" at bounding box center [222, 19] width 0 height 0
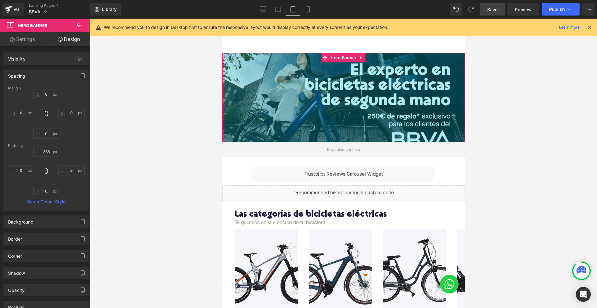
drag, startPoint x: 255, startPoint y: 158, endPoint x: 217, endPoint y: 221, distance: 73.6
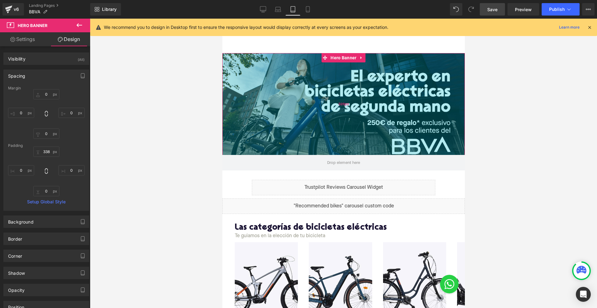
drag, startPoint x: 241, startPoint y: 198, endPoint x: 246, endPoint y: 154, distance: 44.1
click at [246, 154] on div "328px" at bounding box center [343, 104] width 242 height 102
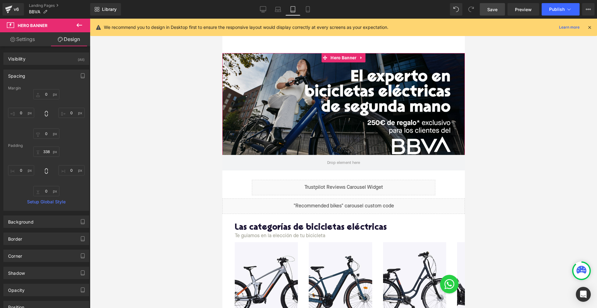
click at [23, 41] on link "Settings" at bounding box center [22, 39] width 45 height 14
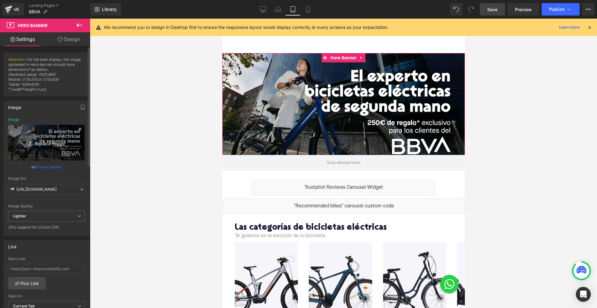
click at [36, 133] on link "Replace Image" at bounding box center [46, 143] width 76 height 36
type input "C:\fakepath\BBVA HEADER IPAD.jpg"
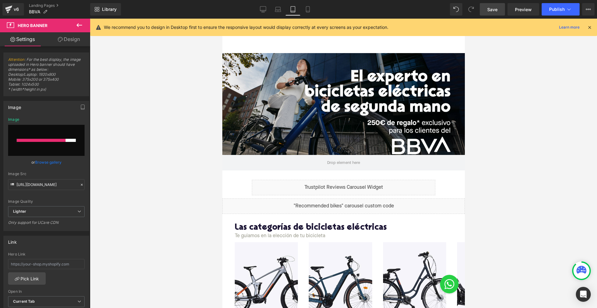
click at [499, 13] on link "Save" at bounding box center [491, 9] width 25 height 12
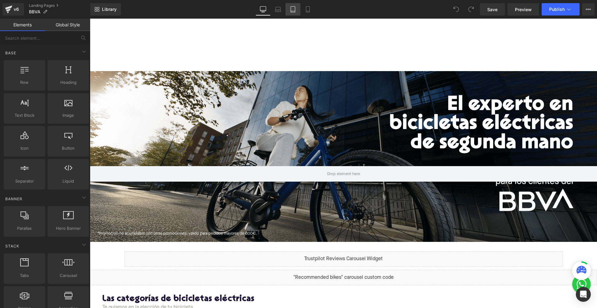
click at [291, 4] on link "Tablet" at bounding box center [292, 9] width 15 height 12
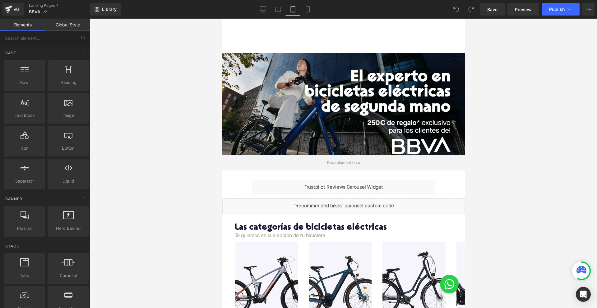
click at [336, 106] on div at bounding box center [343, 111] width 242 height 117
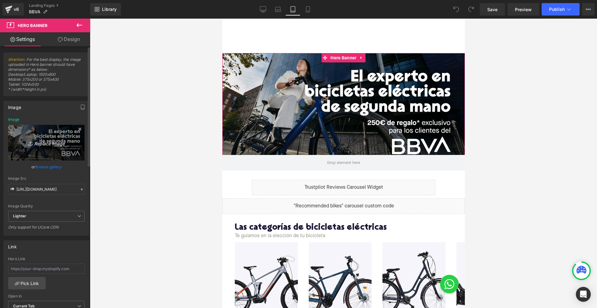
click at [54, 141] on icon "Replace Image" at bounding box center [46, 143] width 50 height 8
type input "C:\fakepath\BBVA HEADER IPAD.jpg"
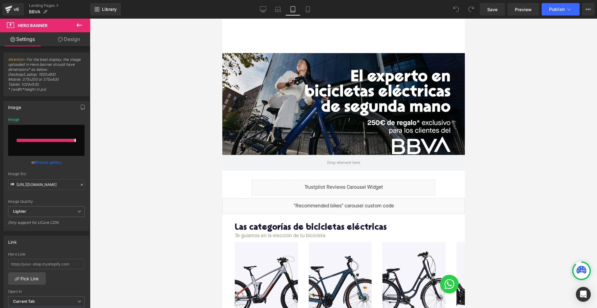
type input "https://ucarecdn.com/43121244-735c-4b96-bf33-1babd9215153/-/format/auto/-/previ…"
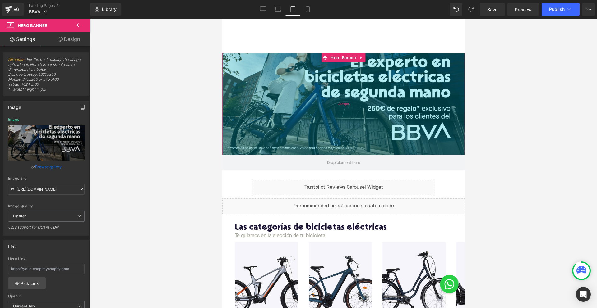
click at [262, 131] on div "328px" at bounding box center [343, 104] width 242 height 102
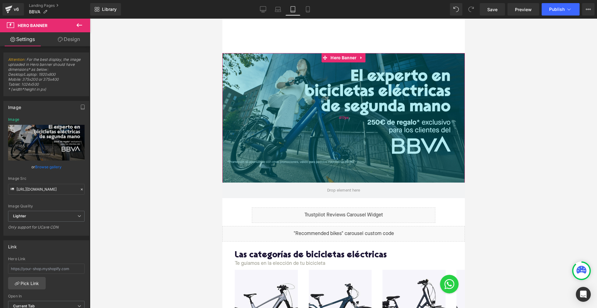
drag, startPoint x: 253, startPoint y: 155, endPoint x: 253, endPoint y: 182, distance: 27.3
click at [253, 182] on div "Hero Banner 417px" at bounding box center [343, 125] width 242 height 145
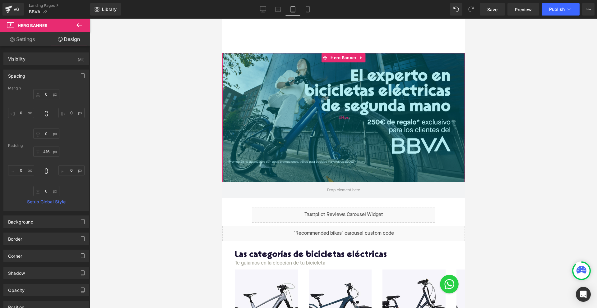
click at [312, 106] on div "416px" at bounding box center [343, 117] width 242 height 129
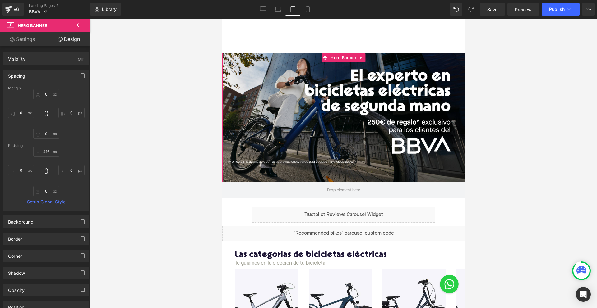
click at [20, 37] on link "Settings" at bounding box center [22, 39] width 45 height 14
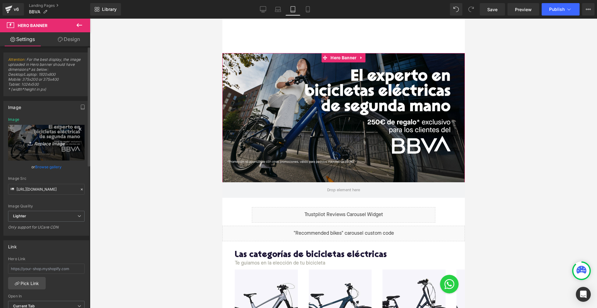
click at [47, 145] on icon "Replace Image" at bounding box center [46, 143] width 50 height 8
type input "C:\fakepath\BBVA HEADER IPAD.jpg"
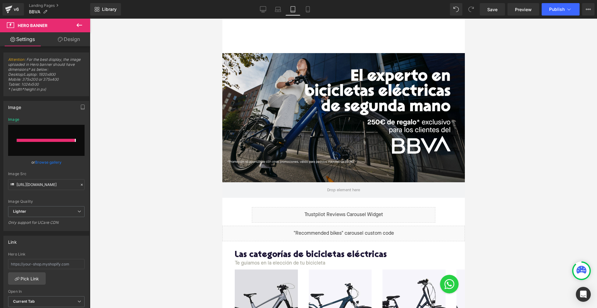
type input "https://ucarecdn.com/f9ddda3a-adbb-4ae4-b799-f1e3c4b8c6fc/-/format/auto/-/previ…"
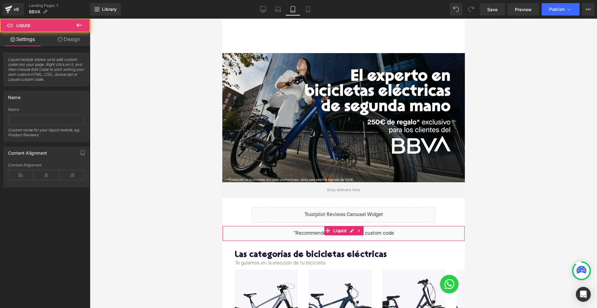
click at [263, 230] on div "Liquid" at bounding box center [343, 234] width 242 height 16
click at [222, 19] on div "416px" at bounding box center [222, 19] width 0 height 0
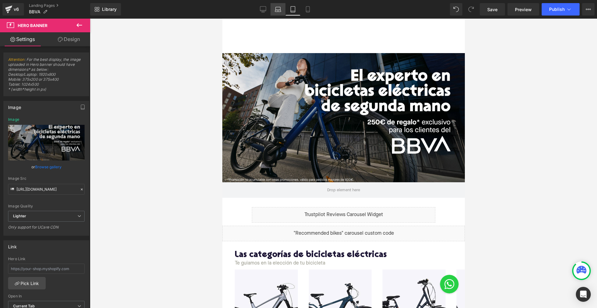
click at [277, 8] on icon at bounding box center [278, 9] width 6 height 6
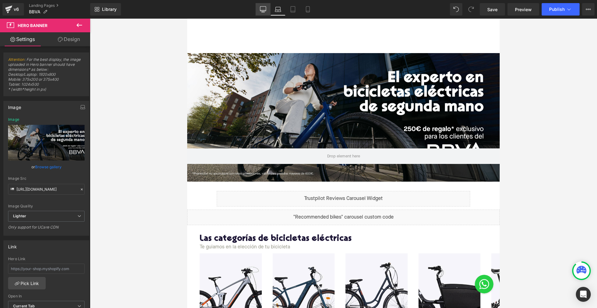
click at [266, 9] on icon at bounding box center [263, 9] width 6 height 6
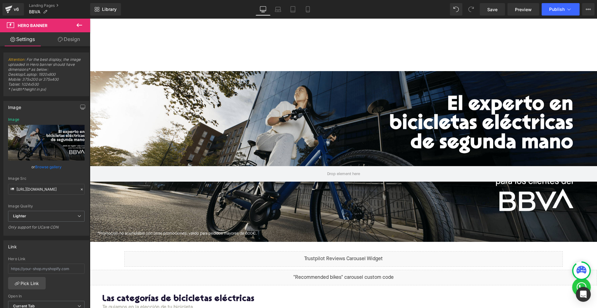
scroll to position [18, 0]
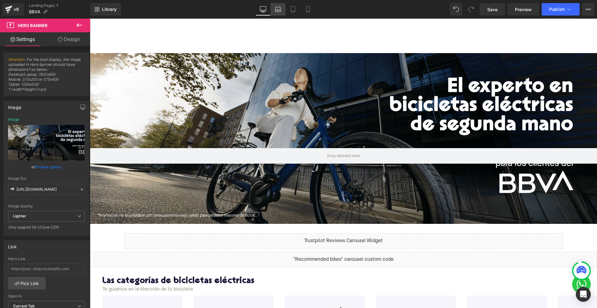
click at [277, 10] on icon at bounding box center [278, 9] width 6 height 6
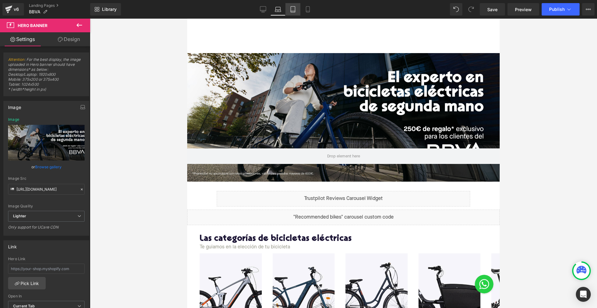
click at [290, 10] on icon at bounding box center [293, 9] width 6 height 6
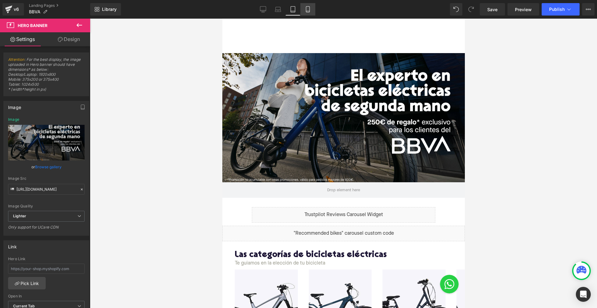
click at [313, 14] on link "Mobile" at bounding box center [307, 9] width 15 height 12
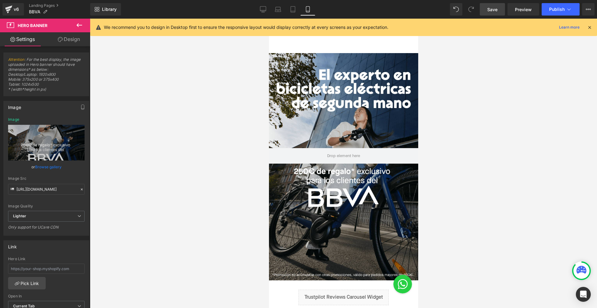
click at [489, 10] on span "Save" at bounding box center [492, 9] width 10 height 7
click at [525, 9] on span "Preview" at bounding box center [523, 9] width 17 height 7
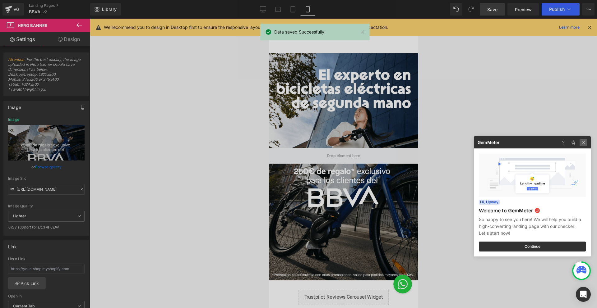
click at [584, 141] on img at bounding box center [582, 142] width 7 height 7
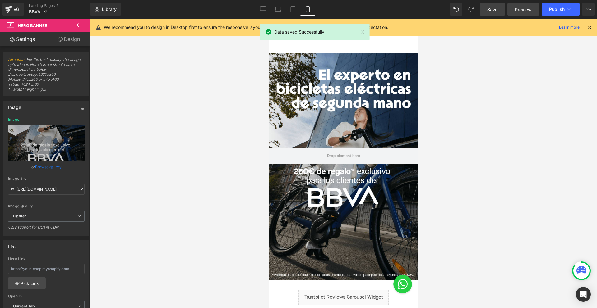
click at [519, 9] on span "Preview" at bounding box center [523, 9] width 17 height 7
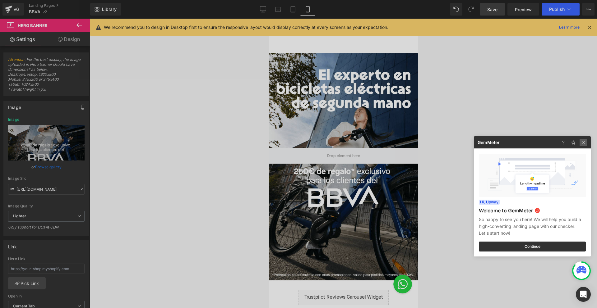
click at [584, 143] on img at bounding box center [582, 142] width 7 height 7
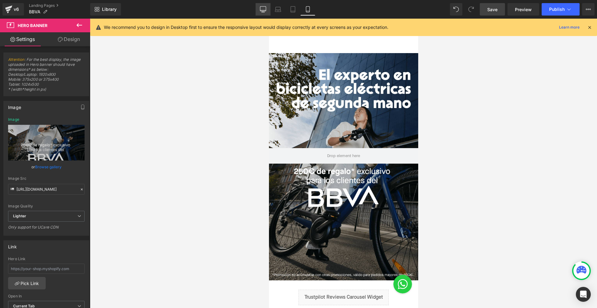
click at [261, 7] on icon at bounding box center [263, 9] width 6 height 6
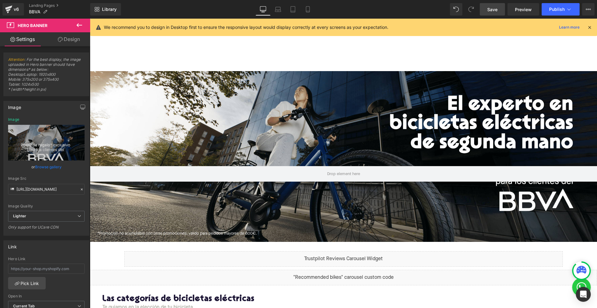
type input "https://ucarecdn.com/2852b79f-78ba-4c46-9b6a-b0d82033c086/-/format/auto/-/previ…"
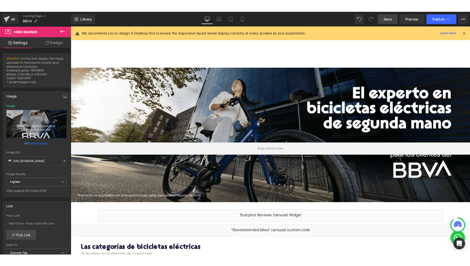
scroll to position [18, 0]
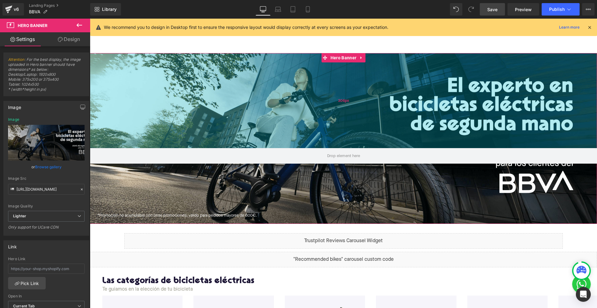
click at [278, 103] on div "306px" at bounding box center [343, 100] width 507 height 95
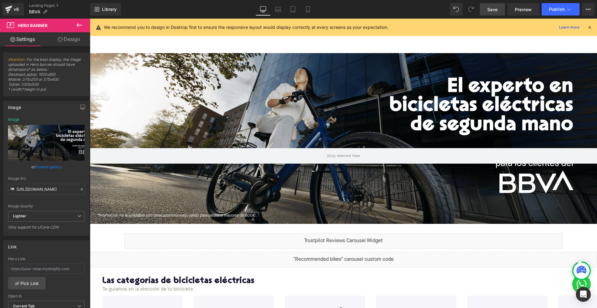
click at [90, 19] on div "194px" at bounding box center [90, 19] width 0 height 0
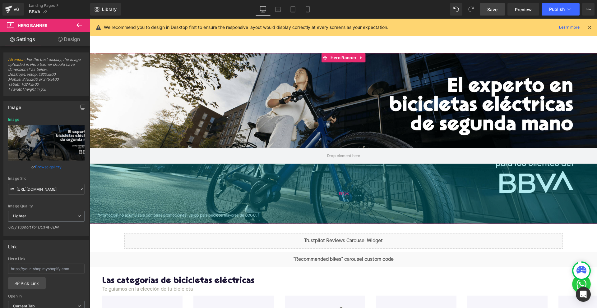
click at [255, 223] on div "194px" at bounding box center [343, 194] width 507 height 60
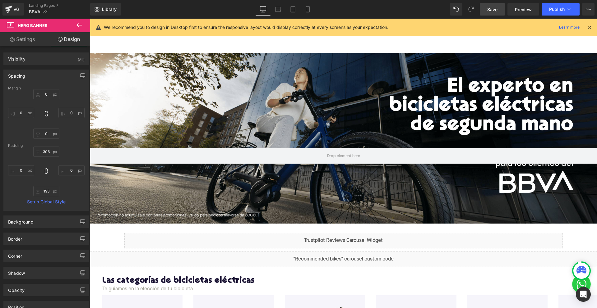
click at [78, 26] on icon at bounding box center [79, 25] width 6 height 4
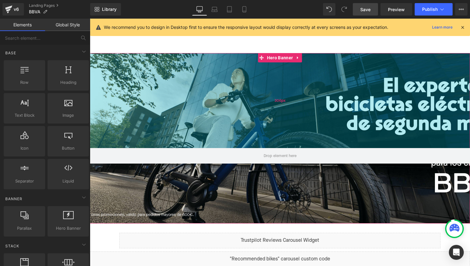
click at [172, 93] on div "306px" at bounding box center [280, 100] width 380 height 95
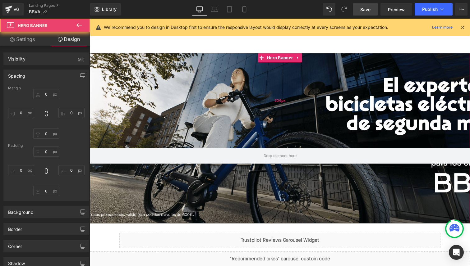
type input "0"
type input "306"
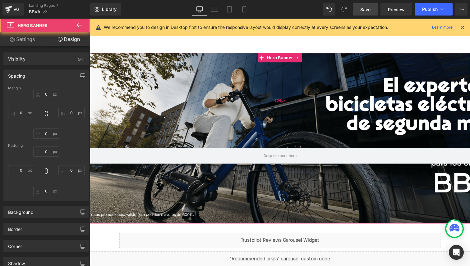
type input "0"
type input "193"
type input "0"
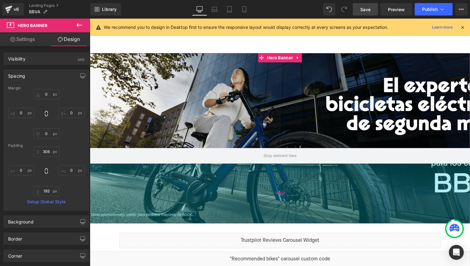
click at [173, 207] on div "193px" at bounding box center [280, 194] width 380 height 60
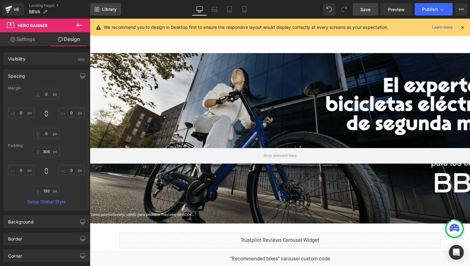
click at [101, 13] on link "Library" at bounding box center [105, 9] width 31 height 12
click at [115, 9] on span "Library" at bounding box center [109, 10] width 15 height 6
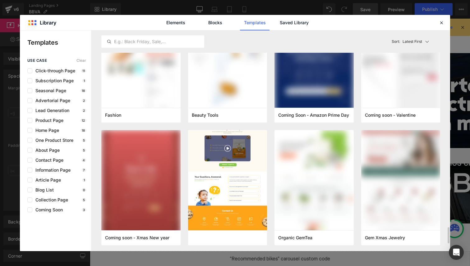
scroll to position [2264, 0]
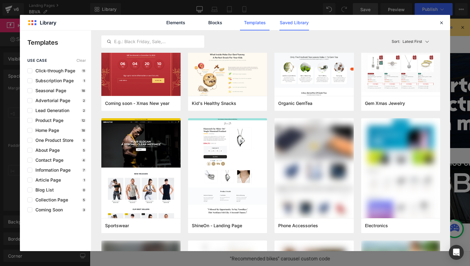
click at [296, 21] on link "Saved Library" at bounding box center [294, 23] width 30 height 16
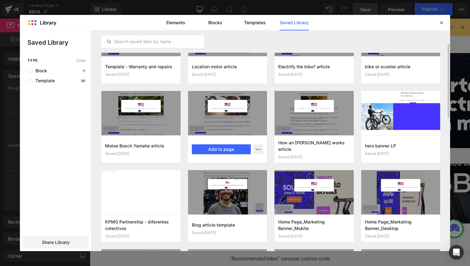
scroll to position [43, 0]
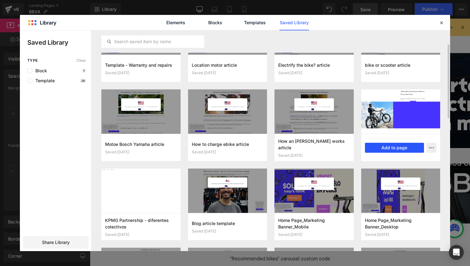
click at [400, 148] on button "Add to page" at bounding box center [394, 148] width 59 height 10
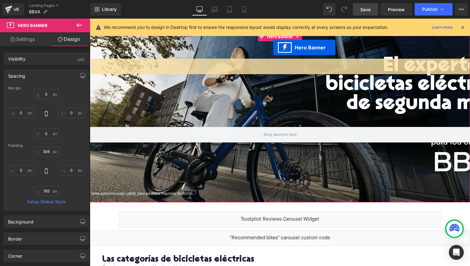
scroll to position [0, 0]
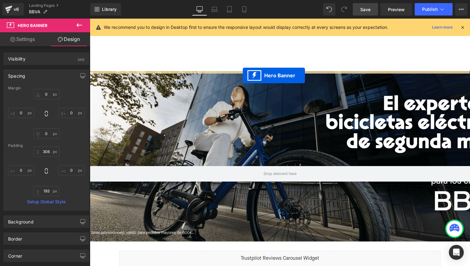
drag, startPoint x: 274, startPoint y: 129, endPoint x: 243, endPoint y: 75, distance: 62.0
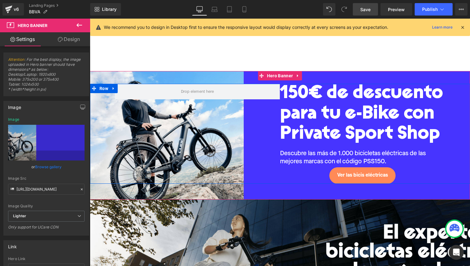
scroll to position [6, 0]
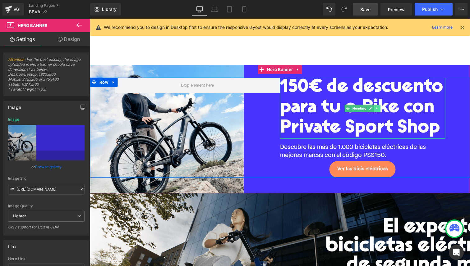
click at [376, 109] on icon at bounding box center [376, 109] width 3 height 4
click at [379, 109] on icon at bounding box center [379, 108] width 3 height 3
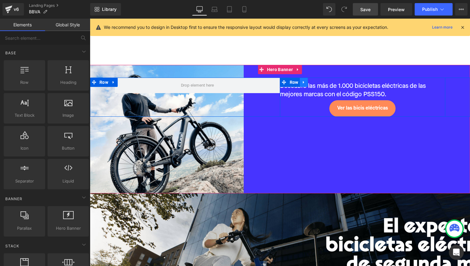
click at [304, 81] on icon at bounding box center [303, 82] width 4 height 5
click at [318, 82] on icon at bounding box center [320, 82] width 4 height 4
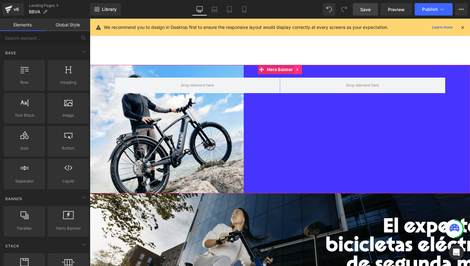
click at [295, 70] on link at bounding box center [298, 69] width 8 height 9
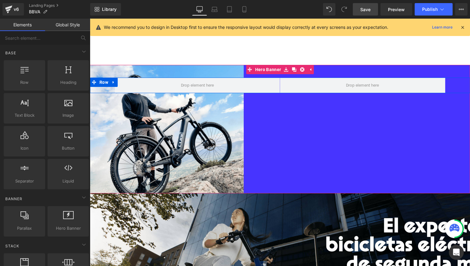
click at [287, 117] on div "Row" at bounding box center [280, 129] width 380 height 129
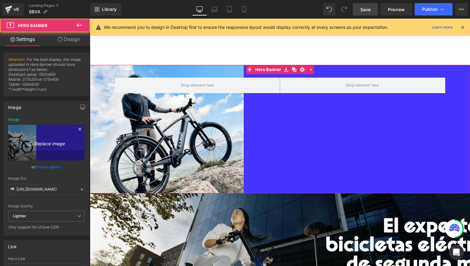
click at [28, 142] on icon at bounding box center [31, 143] width 6 height 6
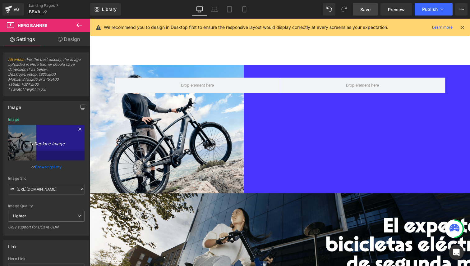
type input "C:\fakepath\BBVA HEADER DESKTOP.png"
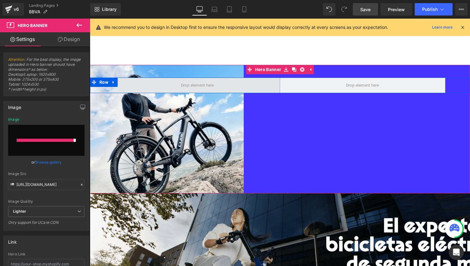
type input "https://ucarecdn.com/7acb31a5-2139-4cbd-a8cf-62061060f303/-/format/auto/-/previ…"
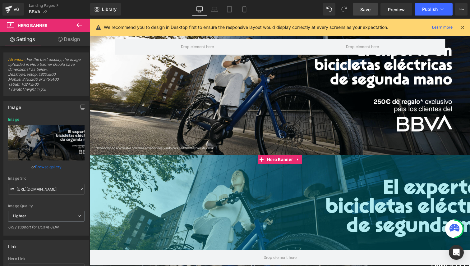
scroll to position [56, 0]
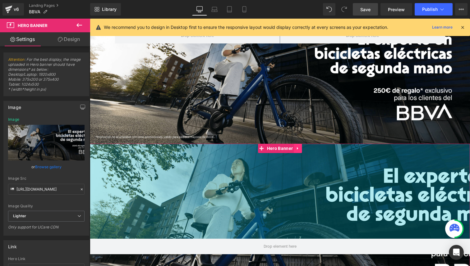
click at [297, 152] on link at bounding box center [298, 148] width 8 height 9
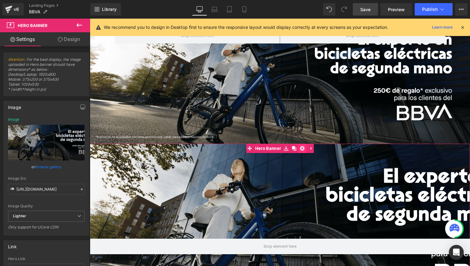
click at [301, 149] on icon at bounding box center [302, 148] width 4 height 5
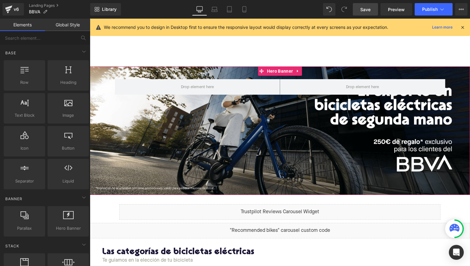
scroll to position [0, 0]
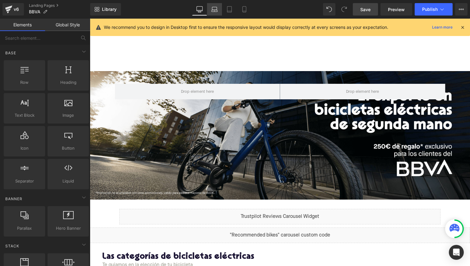
click at [213, 11] on icon at bounding box center [214, 9] width 6 height 6
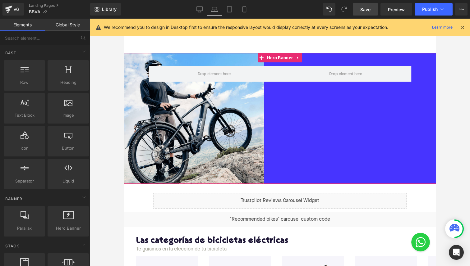
click at [273, 112] on div "Row" at bounding box center [280, 118] width 312 height 131
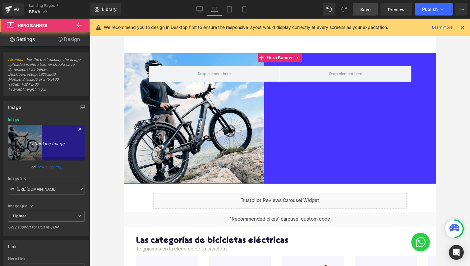
click at [36, 135] on link "Replace Image" at bounding box center [46, 143] width 76 height 36
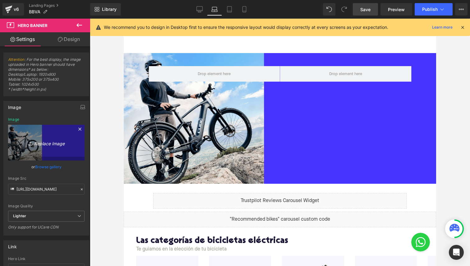
type input "C:\fakepath\BBVA HEADER LAPTOP.jpg"
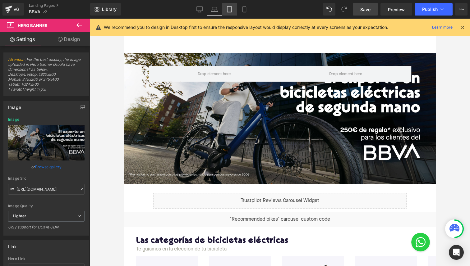
click at [228, 11] on icon at bounding box center [229, 9] width 6 height 6
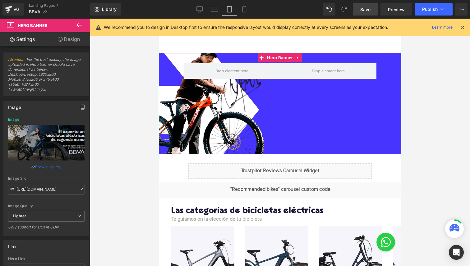
type input "https://ucarecdn.com/0eb89b32-041e-40ff-80c6-7d404301032d/-/format/auto/-/previ…"
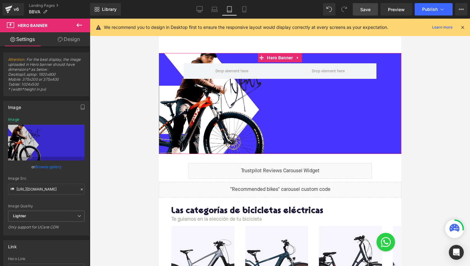
click at [278, 103] on div "Row" at bounding box center [279, 103] width 242 height 101
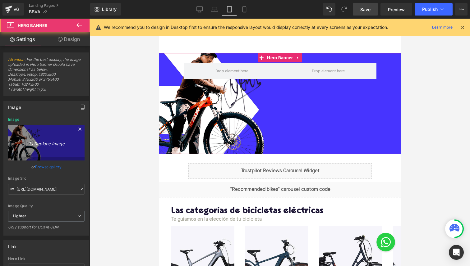
click at [55, 143] on icon "Replace Image" at bounding box center [46, 143] width 50 height 8
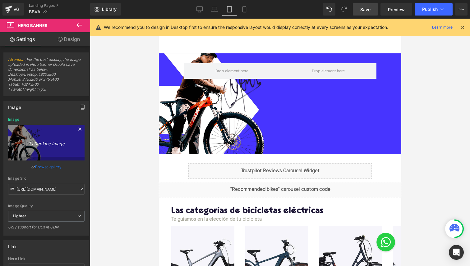
type input "C:\fakepath\BBVA HEADER LAPTOP.jpg"
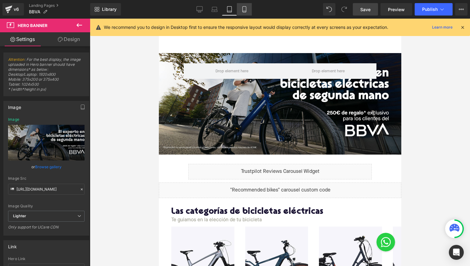
click at [243, 9] on icon at bounding box center [244, 9] width 6 height 6
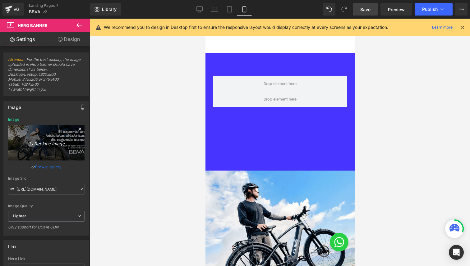
type input "https://ucarecdn.com/c2ce6e3c-75ea-47d9-9429-dba0ea7ffc39/-/format/auto/-/previ…"
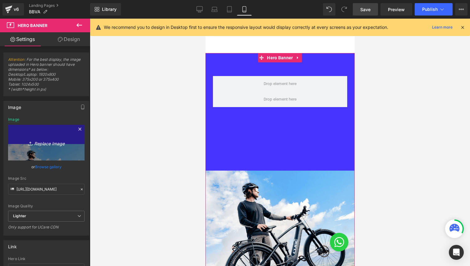
click at [46, 147] on link "Replace Image" at bounding box center [46, 143] width 76 height 36
type input "C:\fakepath\BBVA HEADER MOBILE.png"
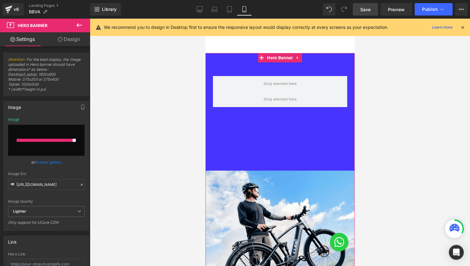
type input "https://ucarecdn.com/3469db8e-e6d7-4be5-84ef-c317366f8e84/-/format/auto/-/previ…"
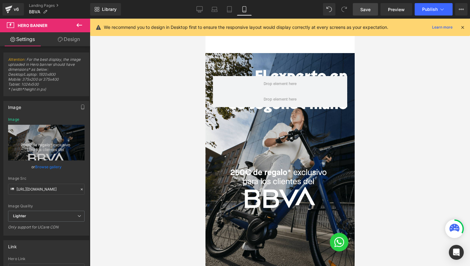
click at [370, 8] on span "Save" at bounding box center [365, 9] width 10 height 7
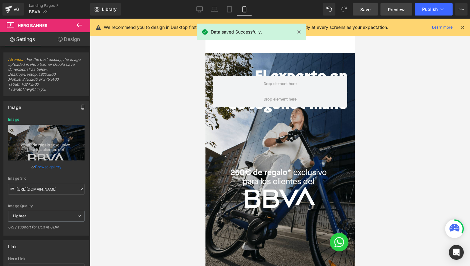
click at [394, 8] on span "Preview" at bounding box center [396, 9] width 17 height 7
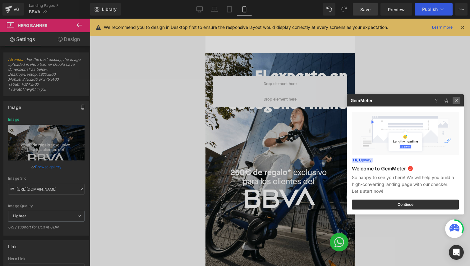
click at [459, 100] on img at bounding box center [455, 100] width 7 height 7
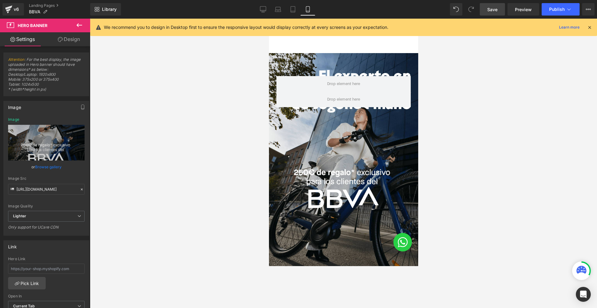
click at [470, 196] on div at bounding box center [343, 164] width 507 height 290
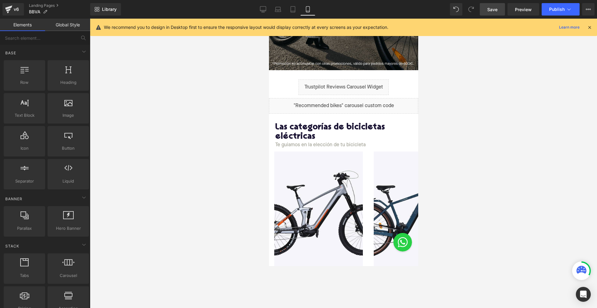
scroll to position [213, 0]
click at [261, 9] on icon at bounding box center [263, 9] width 6 height 6
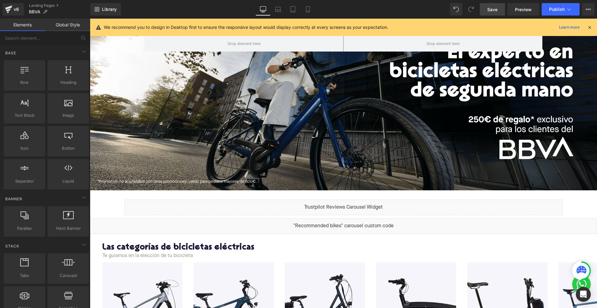
scroll to position [53, 0]
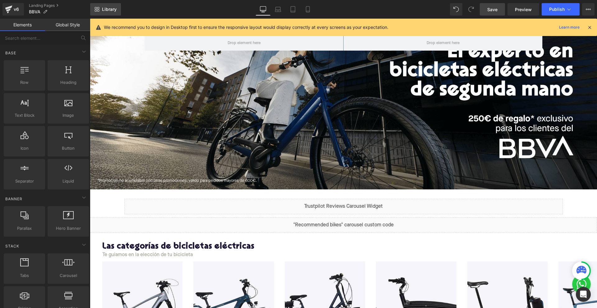
click at [101, 13] on link "Library" at bounding box center [105, 9] width 31 height 12
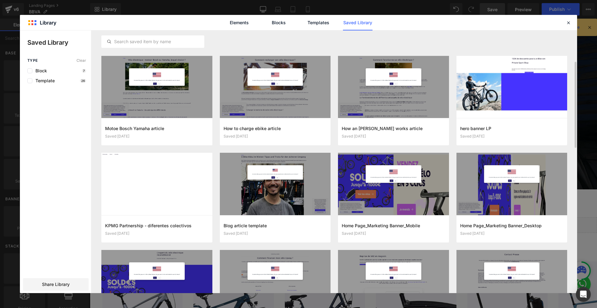
scroll to position [95, 0]
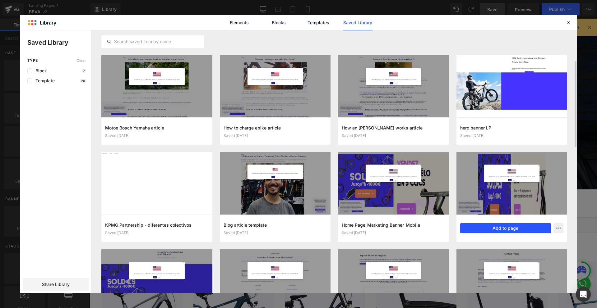
click at [488, 230] on button "Add to page" at bounding box center [505, 228] width 91 height 10
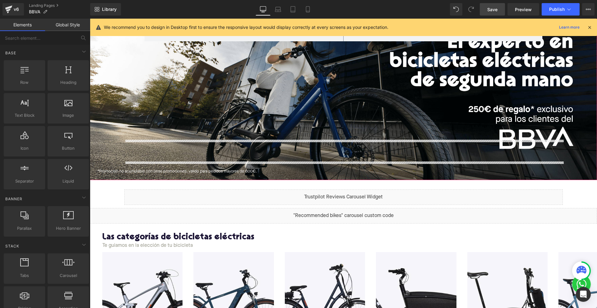
scroll to position [19, 0]
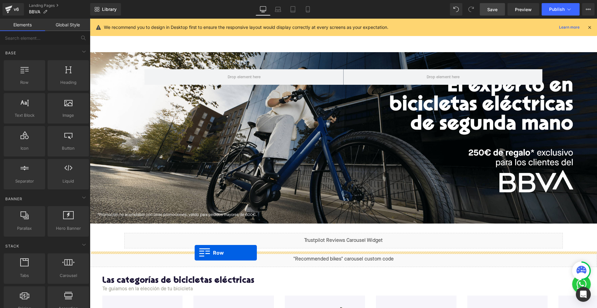
drag, startPoint x: 109, startPoint y: 114, endPoint x: 195, endPoint y: 253, distance: 163.3
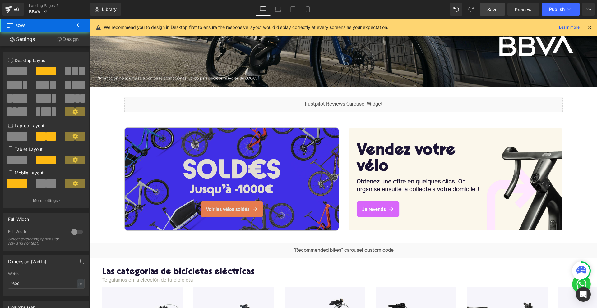
scroll to position [158, 0]
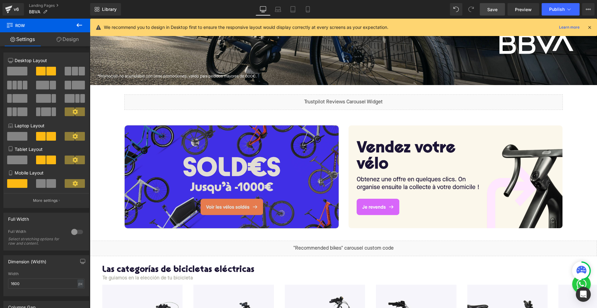
click at [226, 174] on div "Image" at bounding box center [232, 177] width 214 height 103
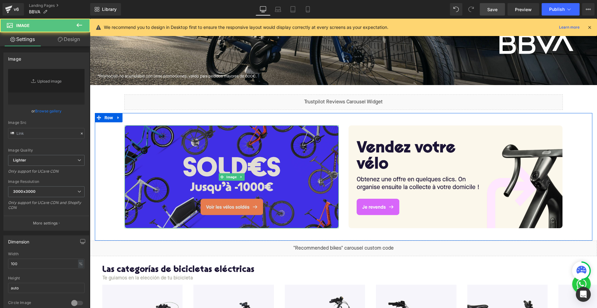
type input "https://ucarecdn.com/28e9faa6-d8cd-466a-8795-ddf97d235cd4/-/format/auto/-/previ…"
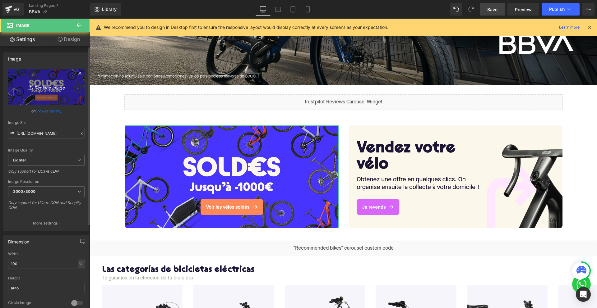
click at [28, 83] on icon "Replace Image" at bounding box center [46, 87] width 50 height 8
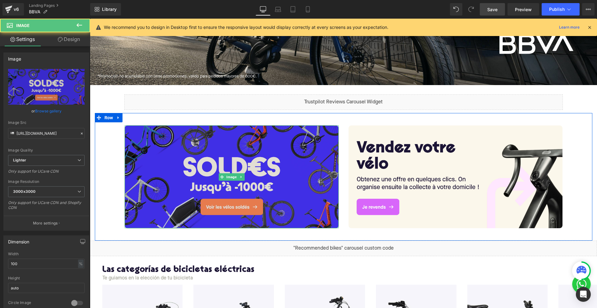
click at [212, 167] on img at bounding box center [232, 177] width 214 height 103
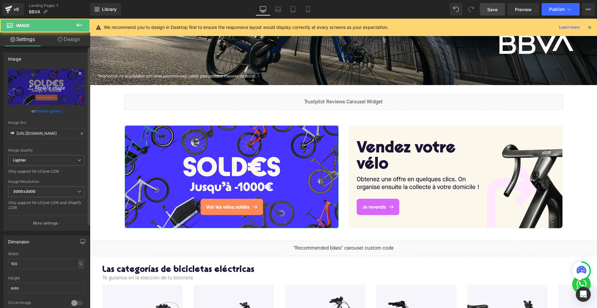
click at [43, 76] on link "Replace Image" at bounding box center [46, 87] width 76 height 36
type input "C:\fakepath\BBVA banner 1 desktop.jpg"
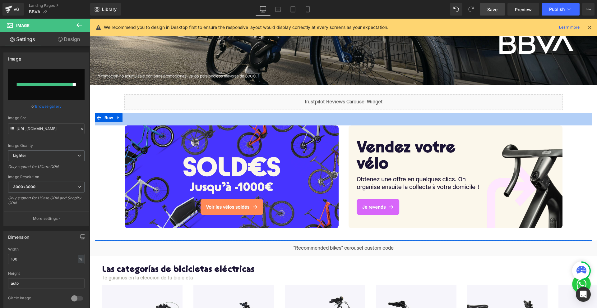
type input "https://ucarecdn.com/155a17aa-6271-4749-8b6e-3320de82be1e/-/format/auto/-/previ…"
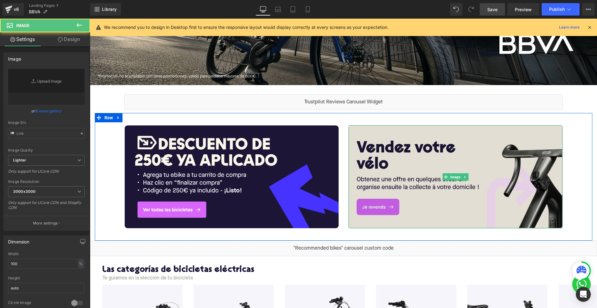
type input "https://ucarecdn.com/e0d7238e-623b-487b-8f77-6ef77678b61c/-/format/auto/-/previ…"
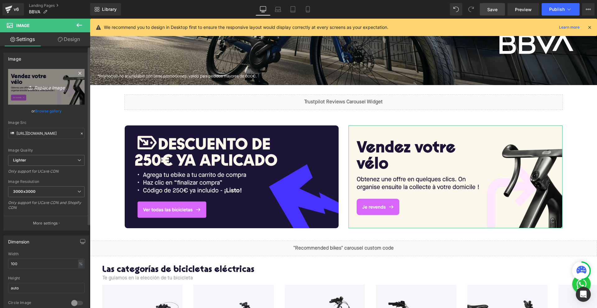
click at [54, 88] on icon "Replace Image" at bounding box center [46, 87] width 50 height 8
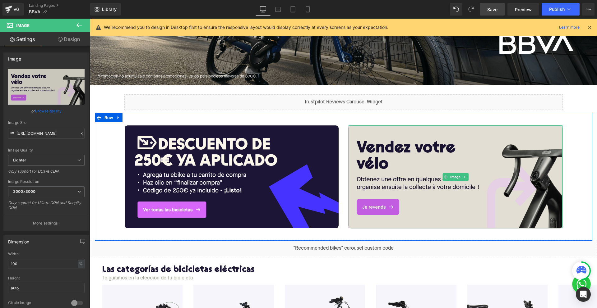
click at [422, 162] on img at bounding box center [455, 177] width 214 height 103
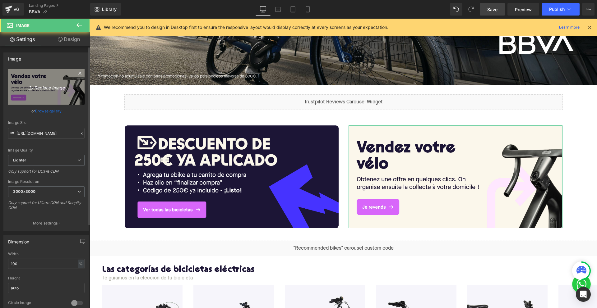
click at [50, 78] on link "Replace Image" at bounding box center [46, 87] width 76 height 36
type input "C:\fakepath\BBVA banner 2 desktop.jpg"
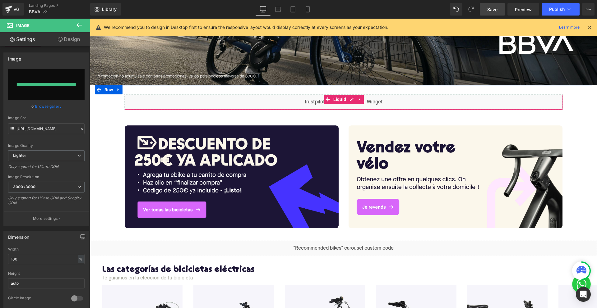
type input "https://ucarecdn.com/7a35f0ba-2d6f-4b29-ada5-a313ac63b08b/-/format/auto/-/previ…"
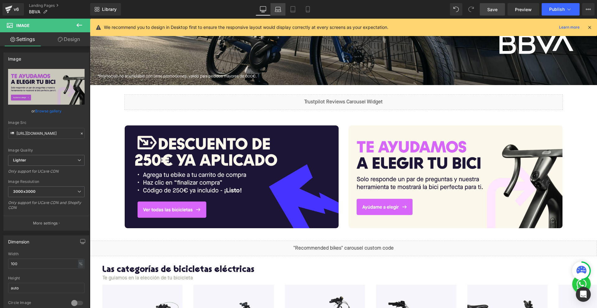
click at [277, 12] on icon at bounding box center [278, 9] width 6 height 6
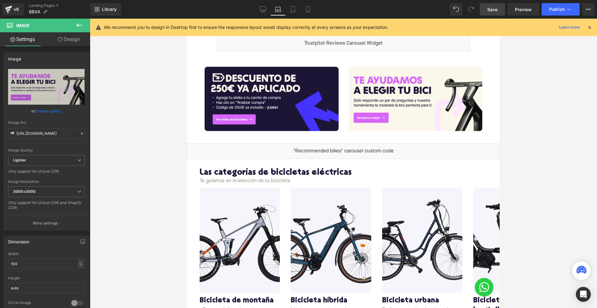
scroll to position [74, 0]
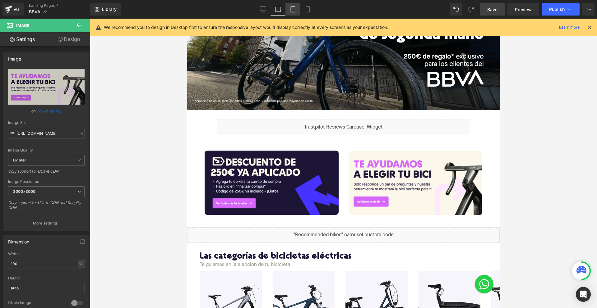
click at [294, 11] on icon at bounding box center [293, 9] width 6 height 6
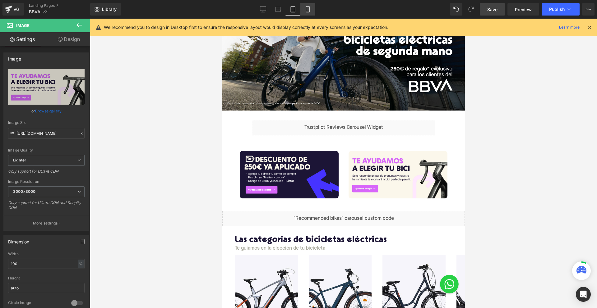
click at [304, 12] on link "Mobile" at bounding box center [307, 9] width 15 height 12
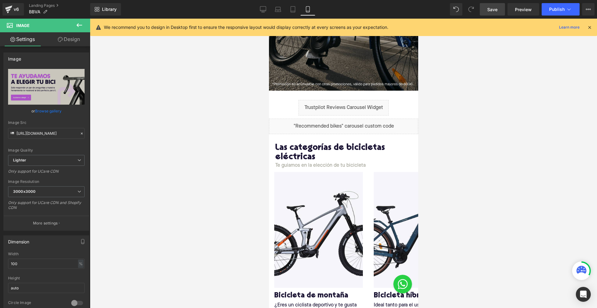
scroll to position [184, 0]
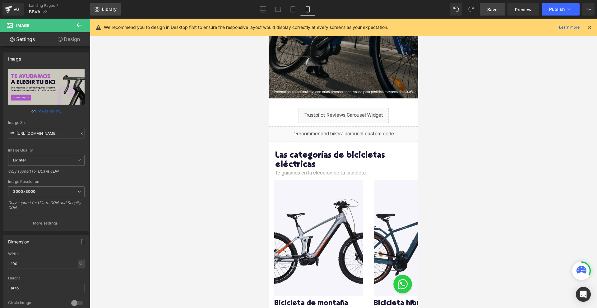
click at [97, 4] on link "Library" at bounding box center [105, 9] width 31 height 12
click at [102, 8] on span "Library" at bounding box center [109, 10] width 15 height 6
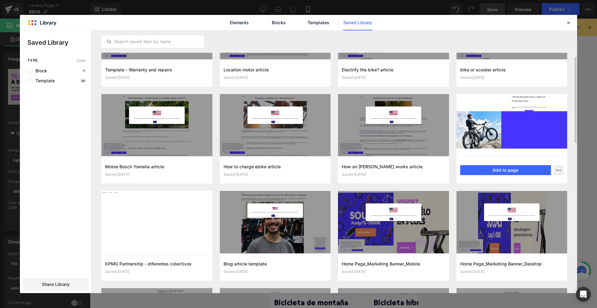
scroll to position [62, 0]
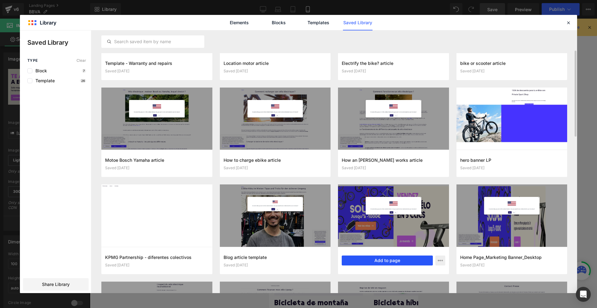
click at [404, 259] on button "Add to page" at bounding box center [387, 261] width 91 height 10
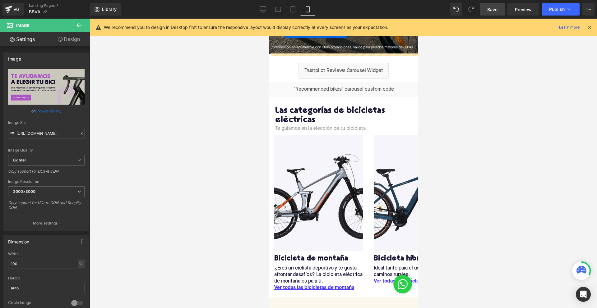
scroll to position [204, 0]
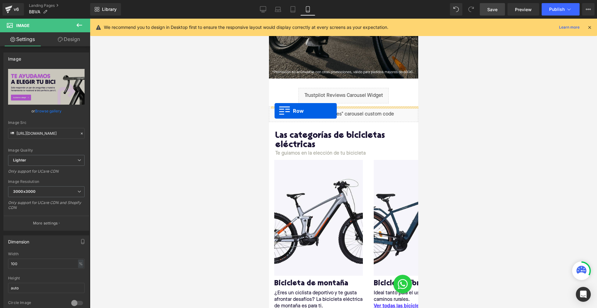
drag, startPoint x: 281, startPoint y: 139, endPoint x: 274, endPoint y: 111, distance: 29.2
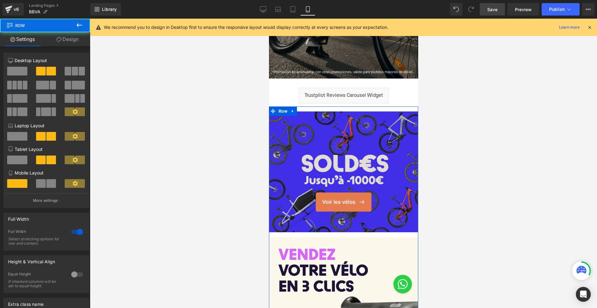
click at [320, 165] on img at bounding box center [342, 175] width 149 height 126
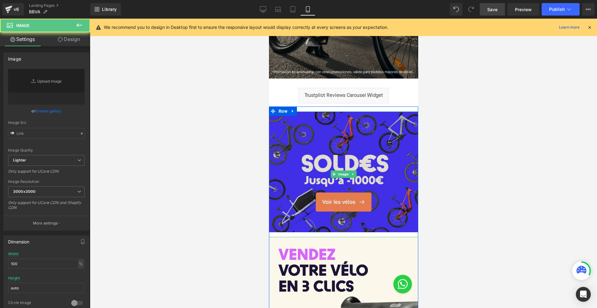
type input "https://ucarecdn.com/c388d36c-0267-471d-a7b4-80ef12d6fd39/-/format/auto/-/previ…"
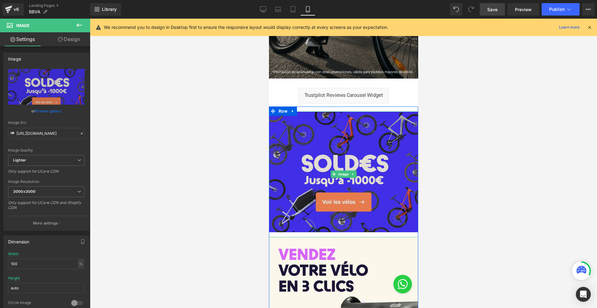
scroll to position [211, 0]
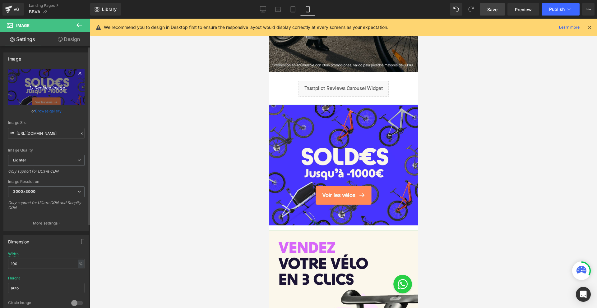
click at [54, 85] on icon "Replace Image" at bounding box center [46, 87] width 50 height 8
type input "C:\fakepath\BBVA banner 1 mobile.jpg"
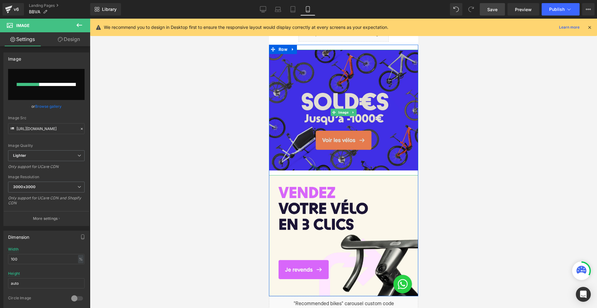
scroll to position [268, 0]
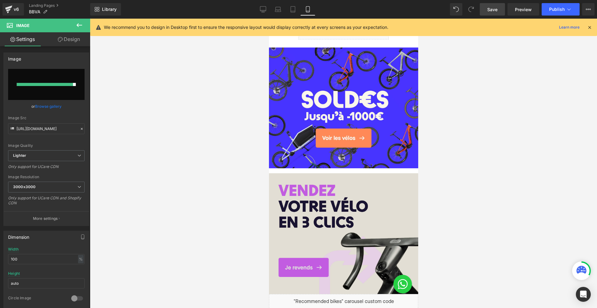
type input "https://ucarecdn.com/58100a3f-92a2-45f8-87bd-f4322f020853/-/format/auto/-/previ…"
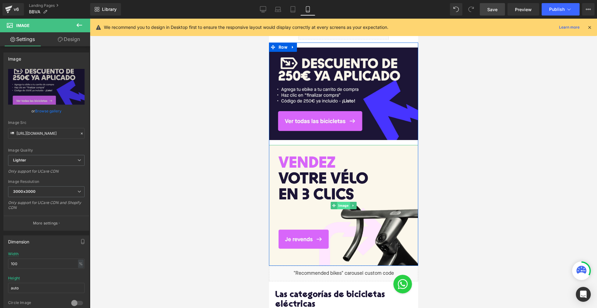
click at [344, 206] on span "Image" at bounding box center [343, 205] width 13 height 7
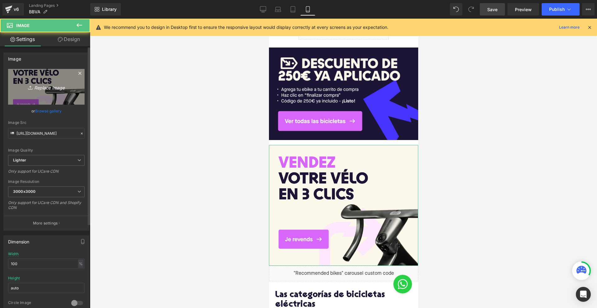
click at [54, 89] on icon "Replace Image" at bounding box center [46, 87] width 50 height 8
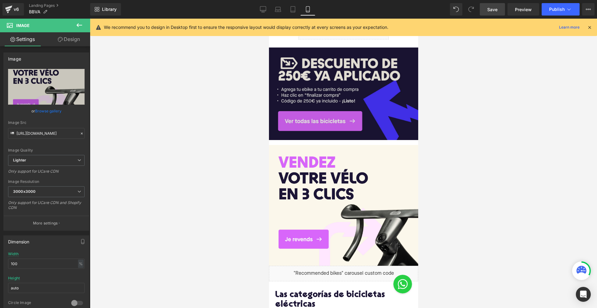
click at [333, 75] on img at bounding box center [342, 97] width 149 height 98
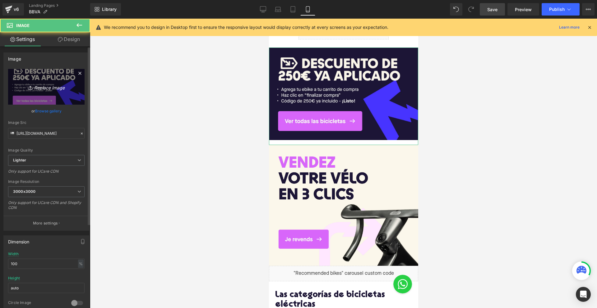
click at [35, 91] on link "Replace Image" at bounding box center [46, 87] width 76 height 36
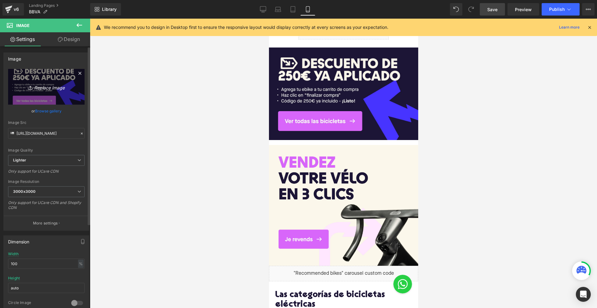
type input "C:\fakepath\BBVA banner 1 mobile.jpg"
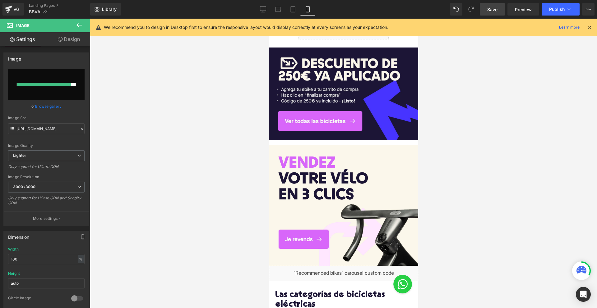
type input "https://ucarecdn.com/1c806dfe-5089-4c75-915e-57857d62cd0d/-/format/auto/-/previ…"
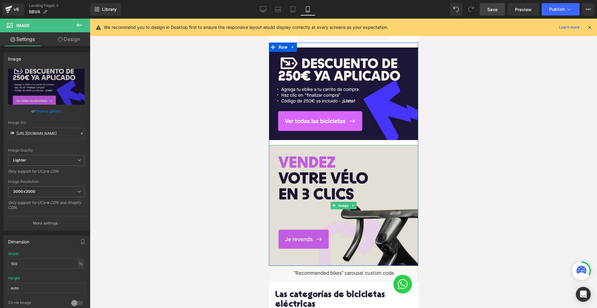
click at [327, 197] on img at bounding box center [342, 205] width 149 height 121
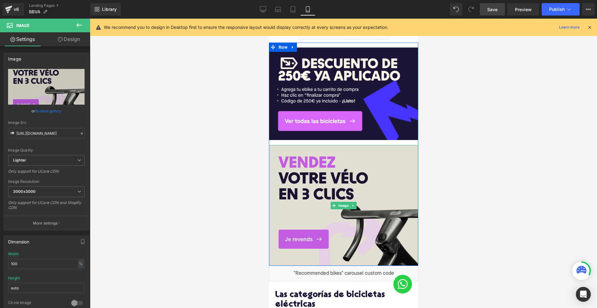
click at [329, 187] on img at bounding box center [342, 205] width 149 height 121
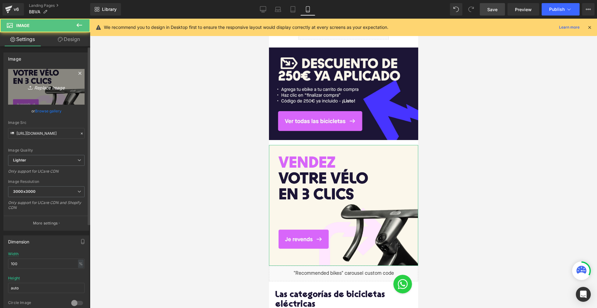
click at [34, 95] on link "Replace Image" at bounding box center [46, 87] width 76 height 36
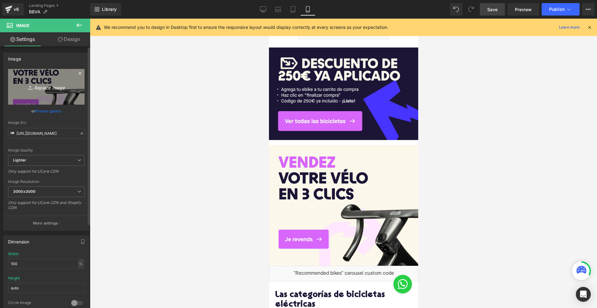
type input "C:\fakepath\BBVA banner 2 mobile.jpg"
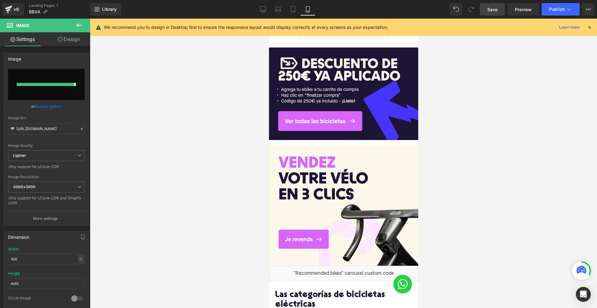
type input "https://ucarecdn.com/5432d4f7-cd41-4cd1-8f8e-7fa9dc353003/-/format/auto/-/previ…"
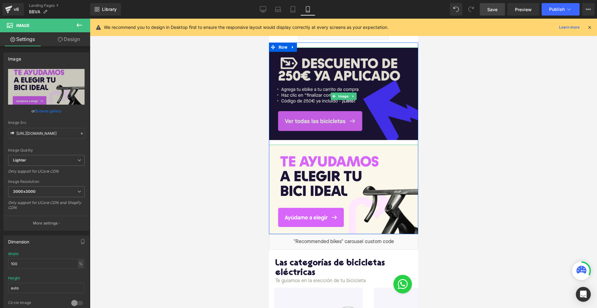
scroll to position [0, 0]
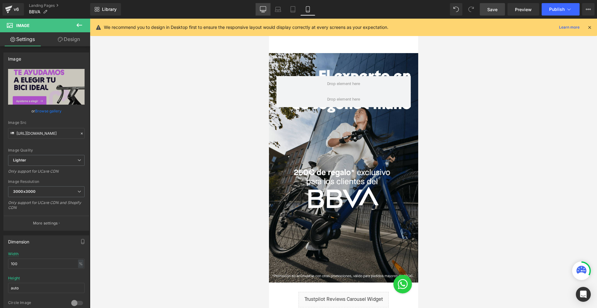
click at [262, 13] on link "Desktop" at bounding box center [262, 9] width 15 height 12
type input "auto"
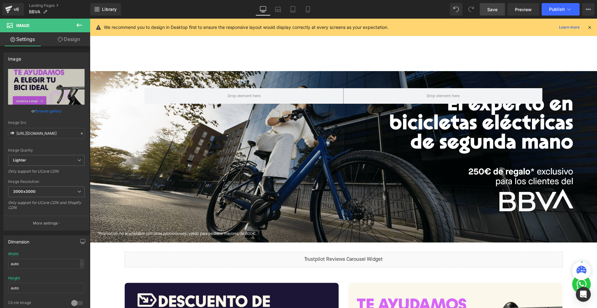
click at [489, 9] on span "Save" at bounding box center [492, 9] width 10 height 7
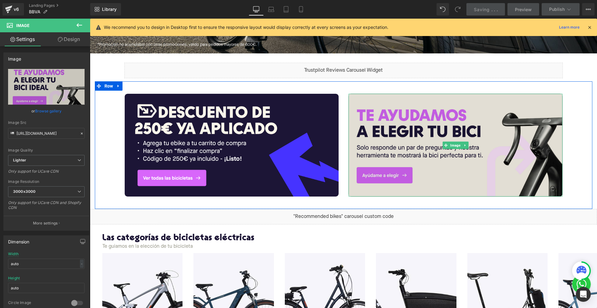
scroll to position [217, 0]
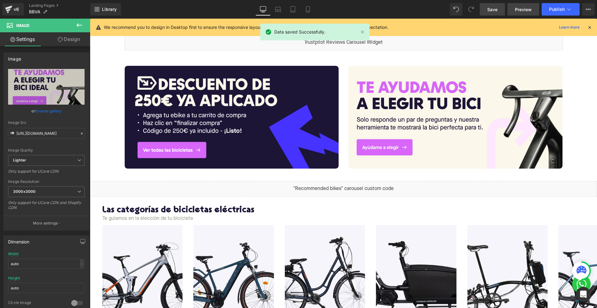
click at [520, 9] on span "Preview" at bounding box center [523, 9] width 17 height 7
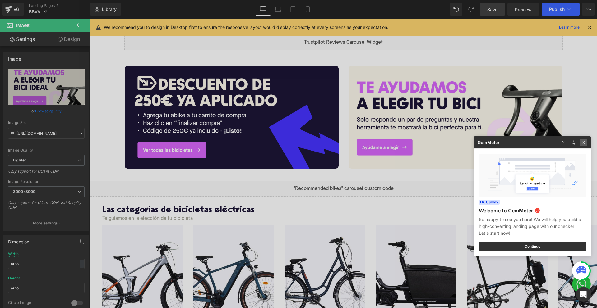
click at [581, 144] on img at bounding box center [582, 142] width 7 height 7
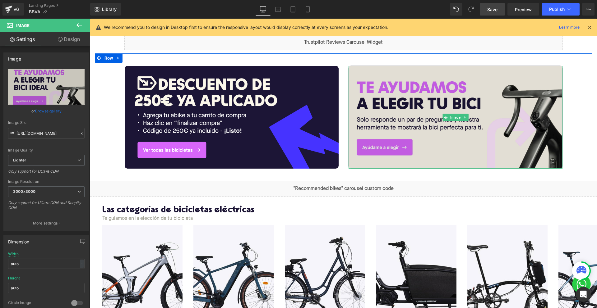
click at [460, 128] on img at bounding box center [455, 117] width 214 height 103
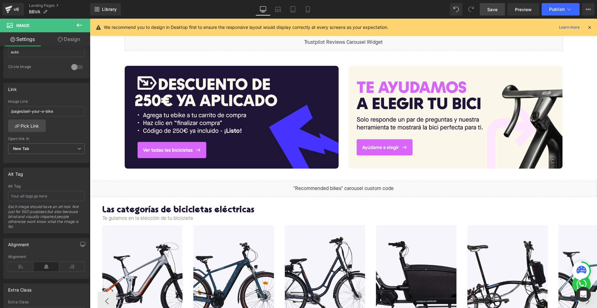
scroll to position [290, 0]
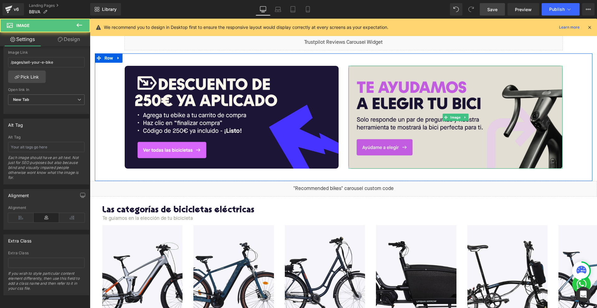
click at [408, 111] on img at bounding box center [455, 117] width 214 height 103
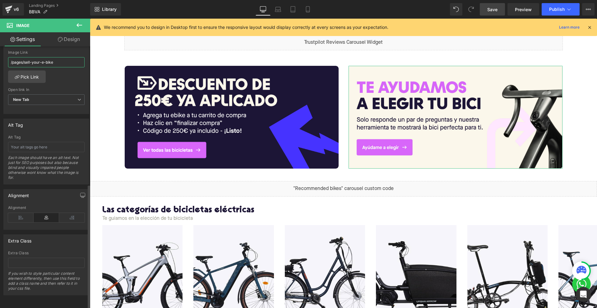
click at [25, 57] on input "/pages/sell-your-e-bike" at bounding box center [46, 62] width 76 height 10
paste input "https://upway.es/pages/encontrar-mi-bicicleta#/question/0"
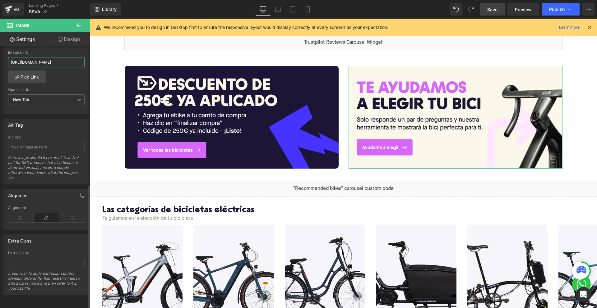
drag, startPoint x: 25, startPoint y: 57, endPoint x: 7, endPoint y: 57, distance: 17.7
click at [7, 57] on div "https://upway.es/pages/encontrar-mi-bicicleta#/question/0 Image Link https://up…" at bounding box center [46, 82] width 85 height 64
click at [29, 58] on input "https://upway.es/pages/encontrar-mi-bicicleta#/question/0" at bounding box center [46, 62] width 76 height 10
drag, startPoint x: 40, startPoint y: 57, endPoint x: 1, endPoint y: 57, distance: 39.2
click at [1, 57] on div "Link https://upway.es/pages/encontrar-mi-bicicleta#/question/0 Image Link https…" at bounding box center [46, 71] width 93 height 85
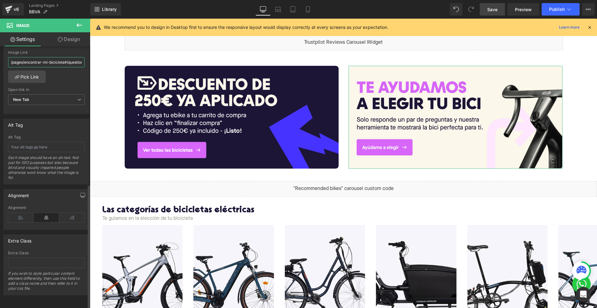
click at [19, 58] on input "/pages/encontrar-mi-bicicleta#/question/0" at bounding box center [46, 62] width 76 height 10
type input "/pages/encontrar-mi-bicicleta#/question/0"
click at [278, 12] on icon at bounding box center [278, 11] width 6 height 2
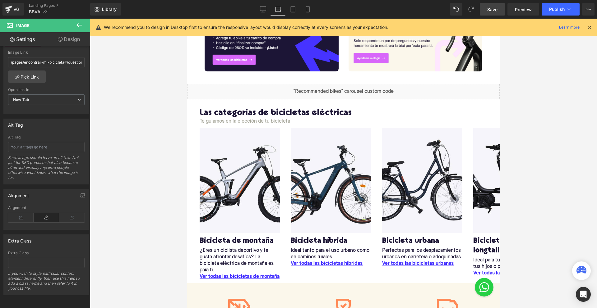
scroll to position [133, 0]
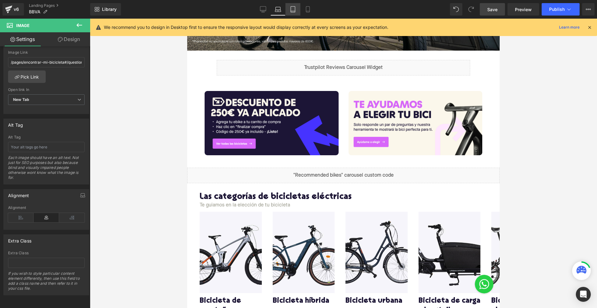
click at [292, 11] on icon at bounding box center [293, 11] width 4 height 0
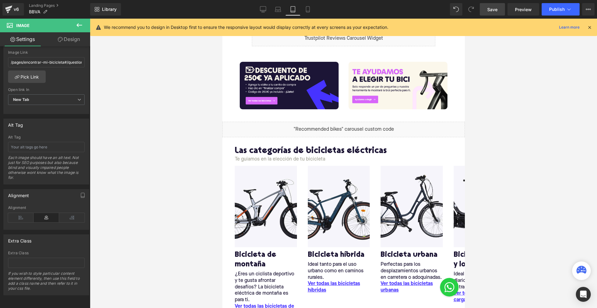
scroll to position [104, 0]
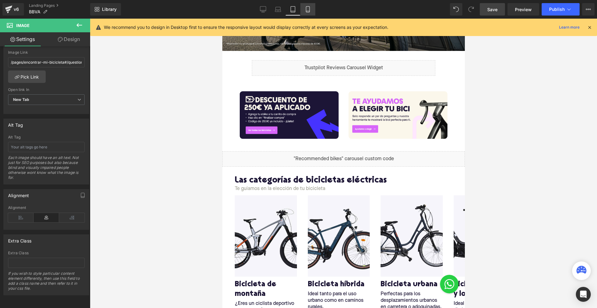
click at [308, 11] on icon at bounding box center [307, 11] width 3 height 0
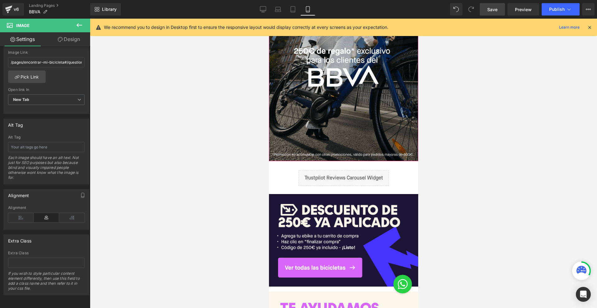
scroll to position [269, 0]
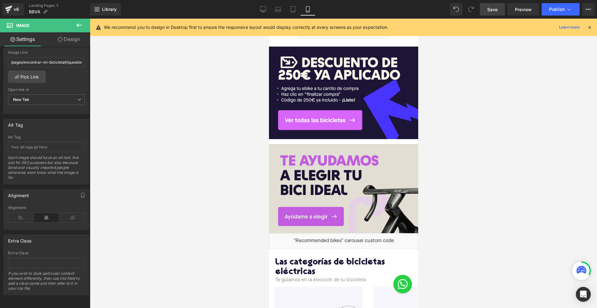
click at [332, 174] on img at bounding box center [342, 188] width 149 height 89
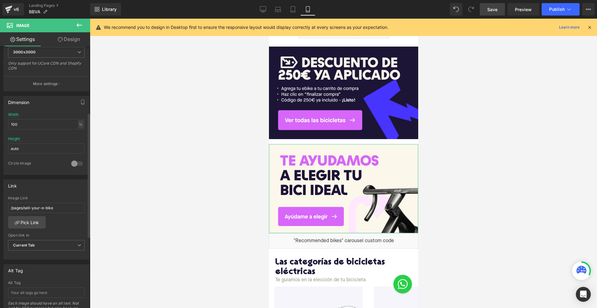
scroll to position [140, 0]
click at [32, 210] on input "/pages/sell-your-e-bike" at bounding box center [46, 208] width 76 height 10
type input "/pages/encontrar-mi-bicicleta#/question/0"
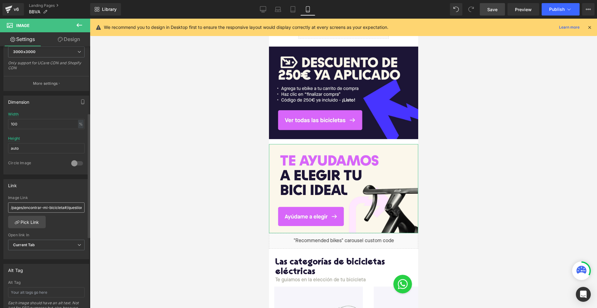
scroll to position [0, 7]
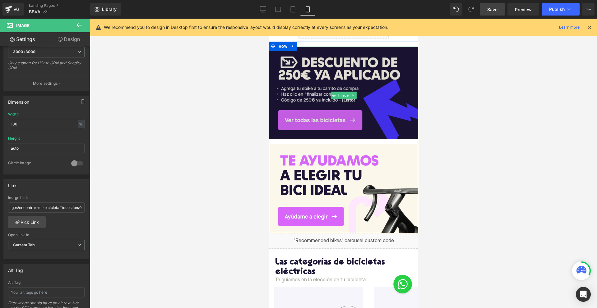
click at [294, 71] on img at bounding box center [342, 96] width 149 height 98
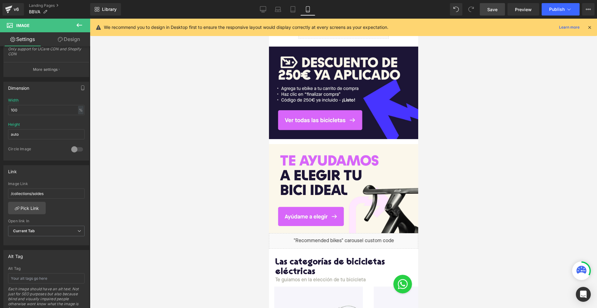
scroll to position [159, 0]
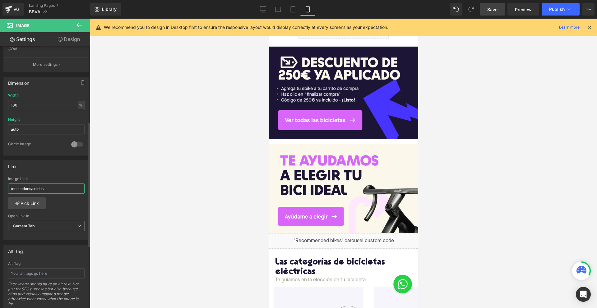
click at [30, 186] on input "/collections/soldes" at bounding box center [46, 189] width 76 height 10
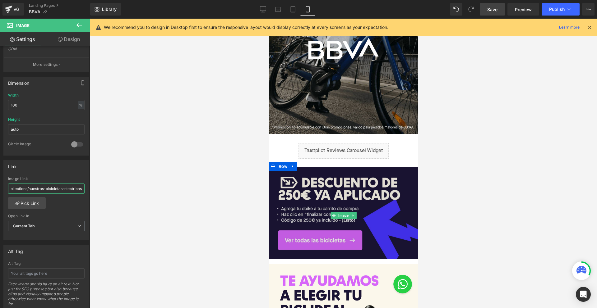
scroll to position [0, 0]
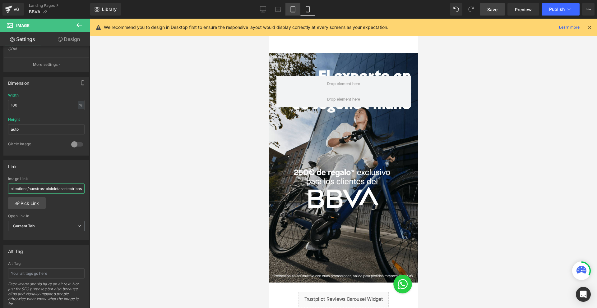
type input "/collections/nuestras-bicicletas-electricas"
click at [293, 11] on icon at bounding box center [293, 11] width 4 height 0
type input "auto"
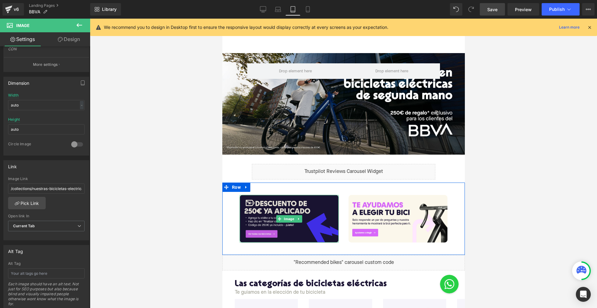
click at [270, 201] on img at bounding box center [288, 219] width 99 height 48
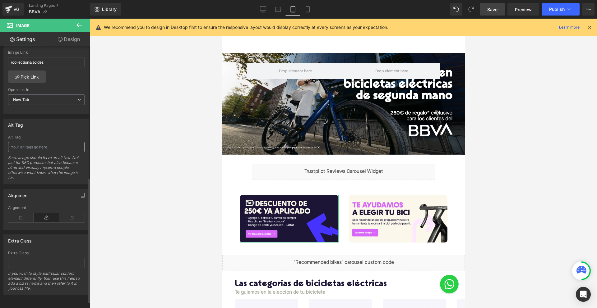
scroll to position [289, 0]
click at [25, 57] on input "/collections/soldes" at bounding box center [46, 62] width 76 height 10
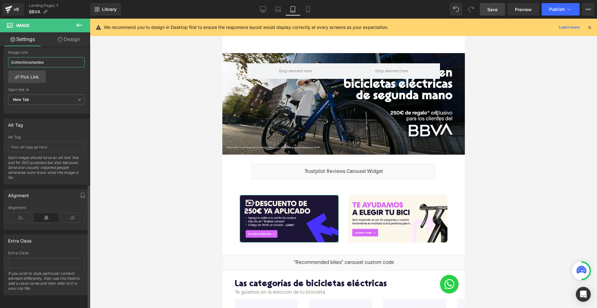
paste input "nuestras-bicicletas-electrica"
type input "/collections/nuestras-bicicletas-electricas"
click at [277, 8] on icon at bounding box center [278, 9] width 6 height 6
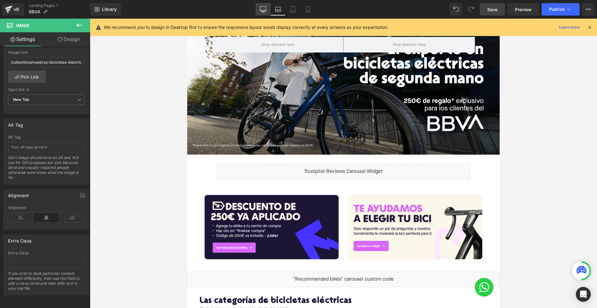
click at [264, 8] on icon at bounding box center [263, 9] width 6 height 6
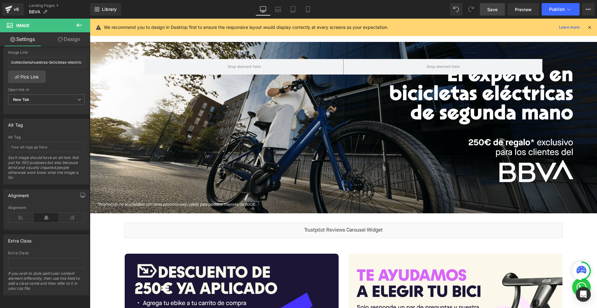
scroll to position [129, 0]
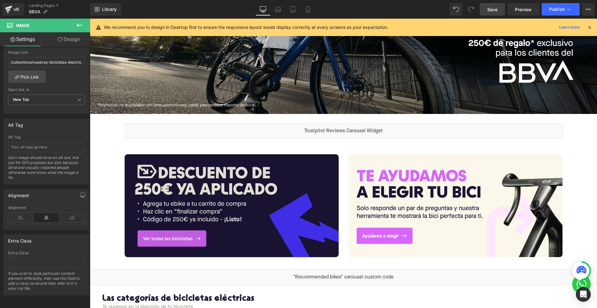
click at [250, 197] on img at bounding box center [232, 205] width 214 height 103
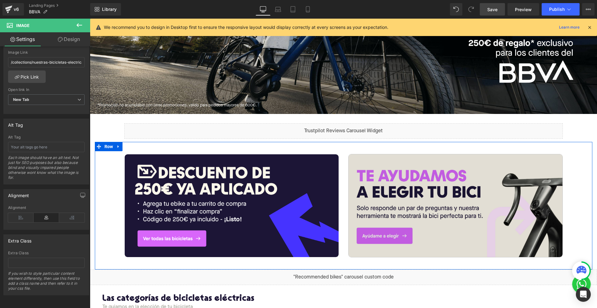
click at [436, 198] on img at bounding box center [455, 205] width 214 height 103
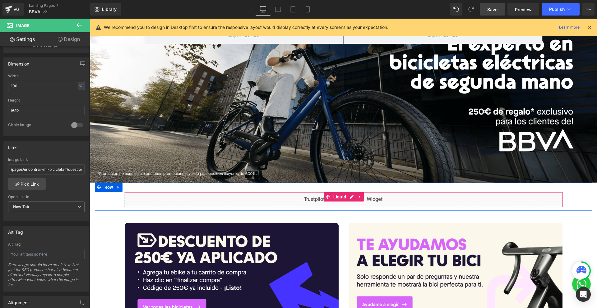
scroll to position [0, 0]
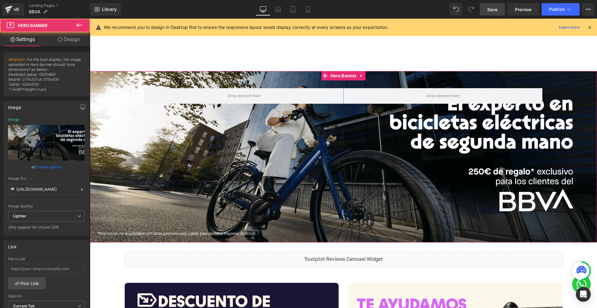
click at [264, 154] on div "Row" at bounding box center [343, 157] width 507 height 172
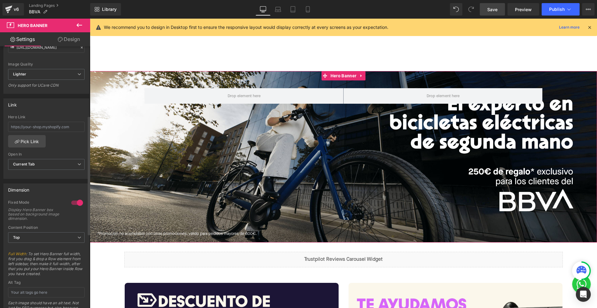
scroll to position [136, 0]
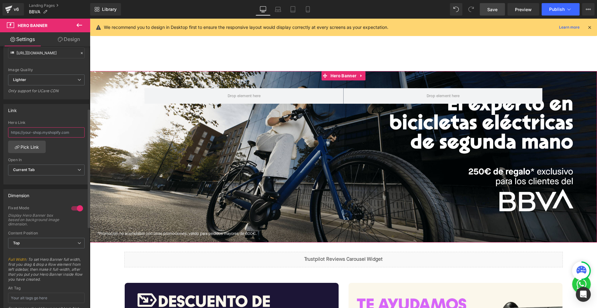
click at [25, 132] on input "text" at bounding box center [46, 132] width 76 height 10
paste input "/collections/nuestras-bicicletas-electricas"
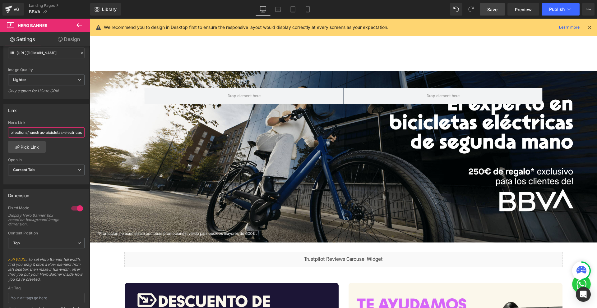
type input "/collections/nuestras-bicicletas-electricas"
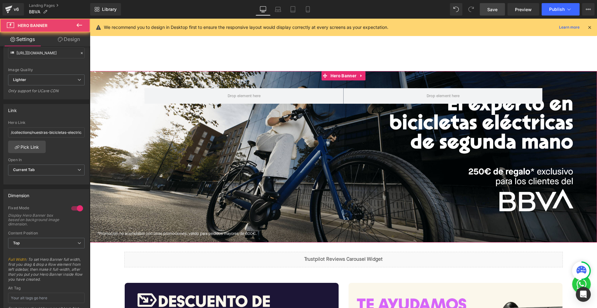
click at [200, 151] on div "Row" at bounding box center [343, 157] width 507 height 172
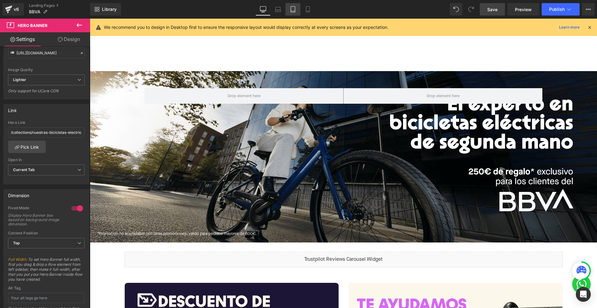
click at [286, 7] on link "Tablet" at bounding box center [292, 9] width 15 height 12
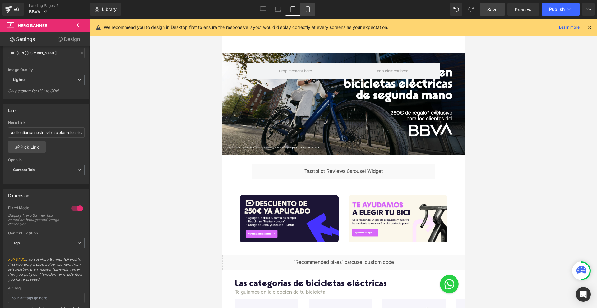
drag, startPoint x: 304, startPoint y: 8, endPoint x: 13, endPoint y: 70, distance: 297.4
click at [304, 8] on link "Mobile" at bounding box center [307, 9] width 15 height 12
type input "https://ucarecdn.com/3469db8e-e6d7-4be5-84ef-c317366f8e84/-/format/auto/-/previ…"
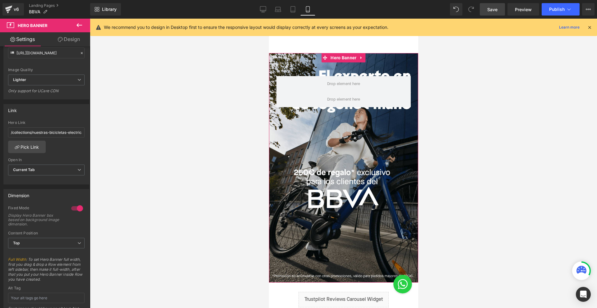
click at [274, 118] on div "Row" at bounding box center [342, 168] width 149 height 230
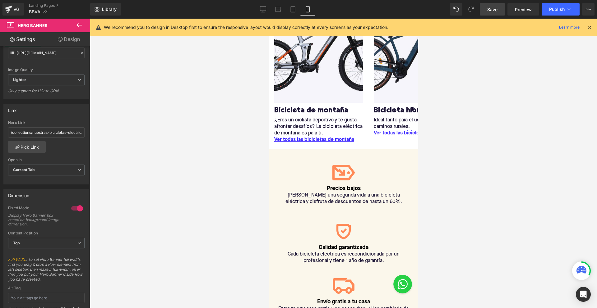
scroll to position [616, 0]
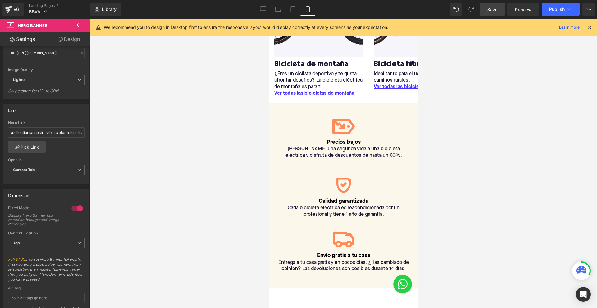
click at [495, 11] on span "Save" at bounding box center [492, 9] width 10 height 7
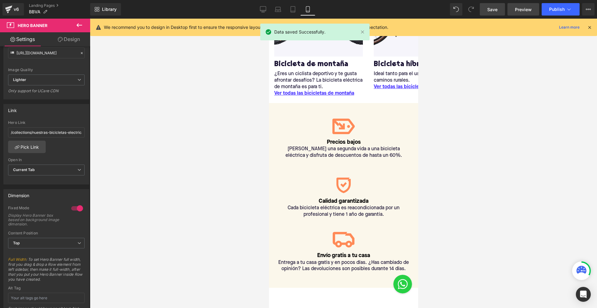
click at [521, 8] on span "Preview" at bounding box center [523, 9] width 17 height 7
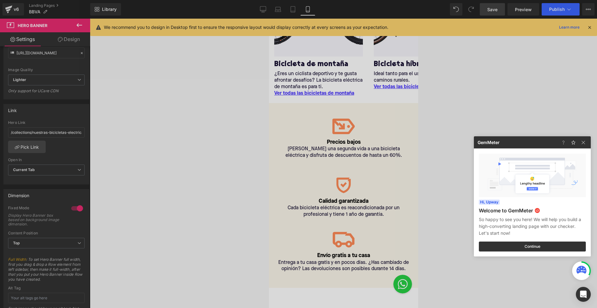
click at [584, 138] on div at bounding box center [574, 142] width 32 height 12
click at [582, 145] on img at bounding box center [582, 142] width 7 height 7
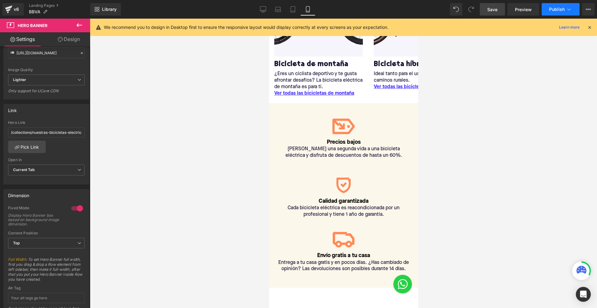
click at [557, 12] on button "Publish" at bounding box center [560, 9] width 38 height 12
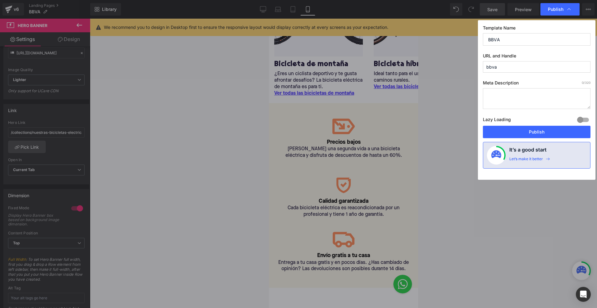
click at [497, 65] on input "bbva" at bounding box center [537, 66] width 108 height 11
click at [486, 66] on input "bbva" at bounding box center [537, 66] width 108 height 11
type input "promo_bbva"
click at [516, 134] on button "Publish" at bounding box center [537, 132] width 108 height 12
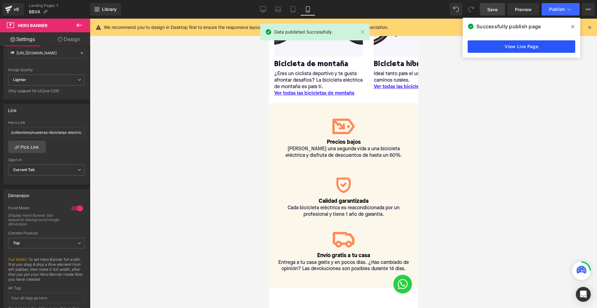
click at [532, 45] on link "View Live Page" at bounding box center [521, 46] width 108 height 12
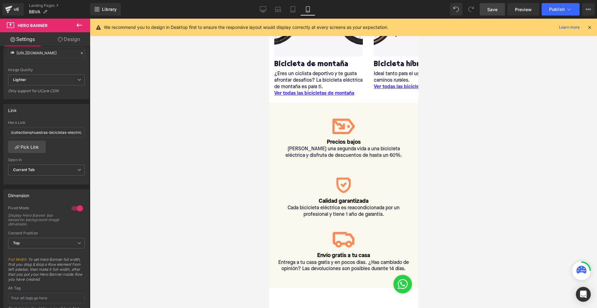
click at [585, 22] on div "We recommend you to design in Desktop first to ensure the responsive layout wou…" at bounding box center [343, 27] width 507 height 17
click at [587, 25] on icon at bounding box center [589, 28] width 6 height 6
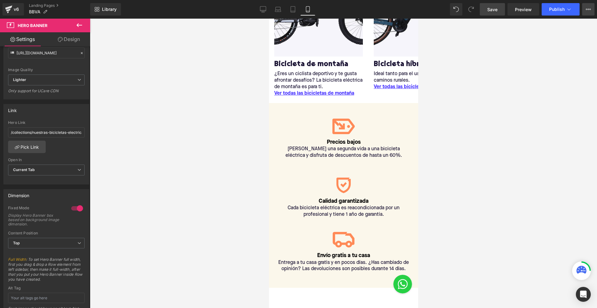
click at [588, 12] on button "View Live Page View with current Template Save Template to Library Schedule Pub…" at bounding box center [588, 9] width 12 height 12
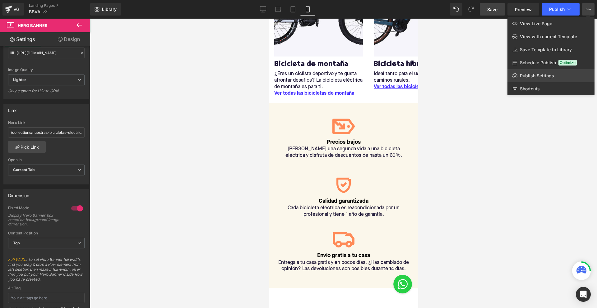
click at [544, 75] on span "Publish Settings" at bounding box center [537, 76] width 34 height 6
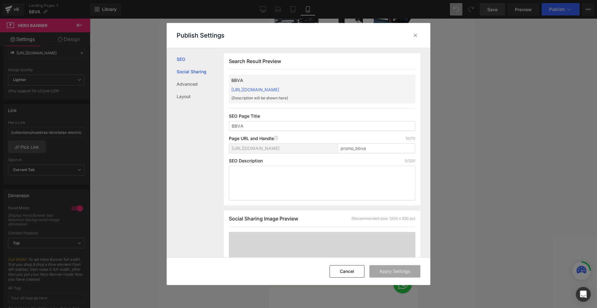
click at [198, 70] on link "Social Sharing" at bounding box center [200, 72] width 47 height 12
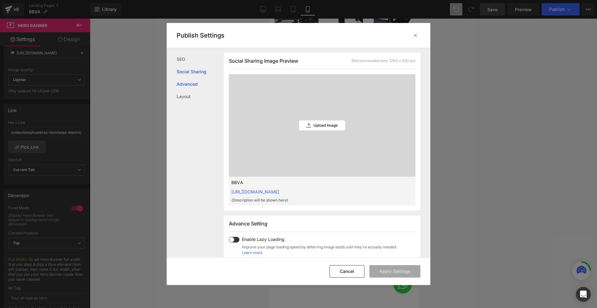
click at [190, 85] on link "Advanced" at bounding box center [200, 84] width 47 height 12
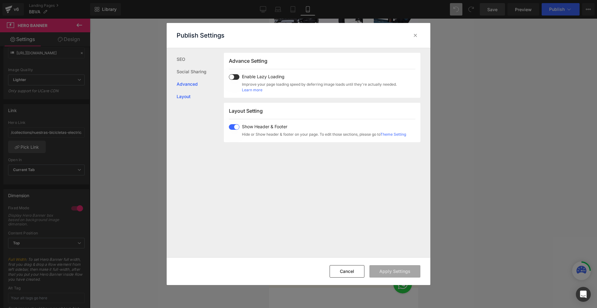
click at [188, 99] on link "Layout" at bounding box center [200, 96] width 47 height 12
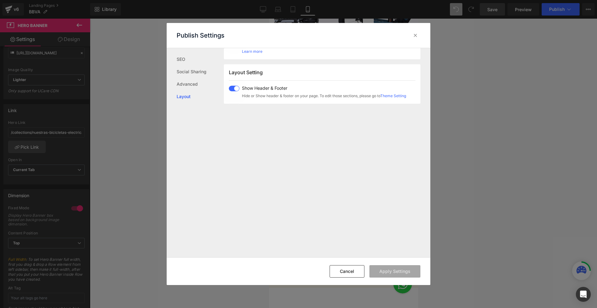
scroll to position [370, 0]
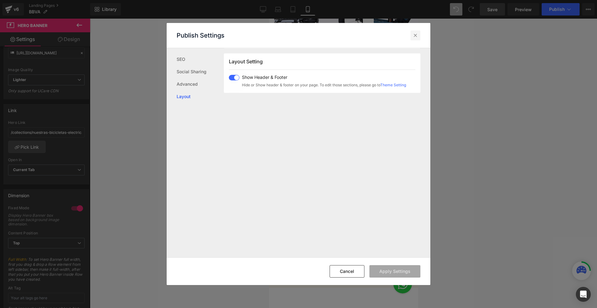
click at [416, 35] on icon at bounding box center [415, 35] width 6 height 6
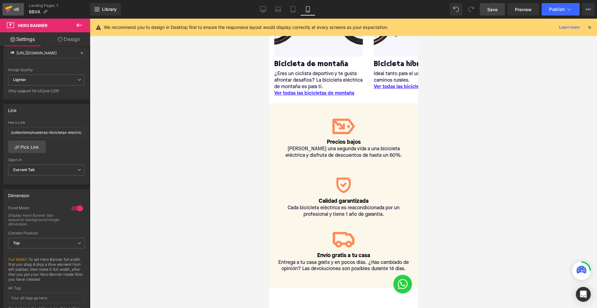
click at [6, 9] on icon at bounding box center [8, 8] width 7 height 4
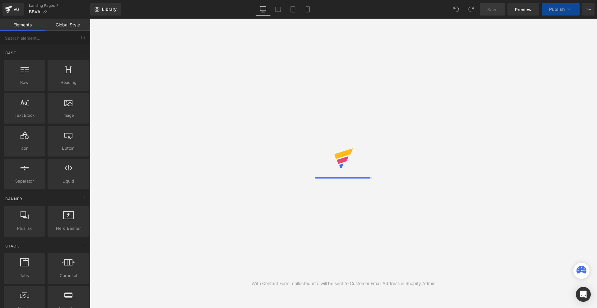
click at [551, 17] on div "Library Desktop Desktop Laptop Tablet Mobile Save Preview Publish Scheduled Vie…" at bounding box center [343, 9] width 507 height 19
